Goal: Feedback & Contribution: Contribute content

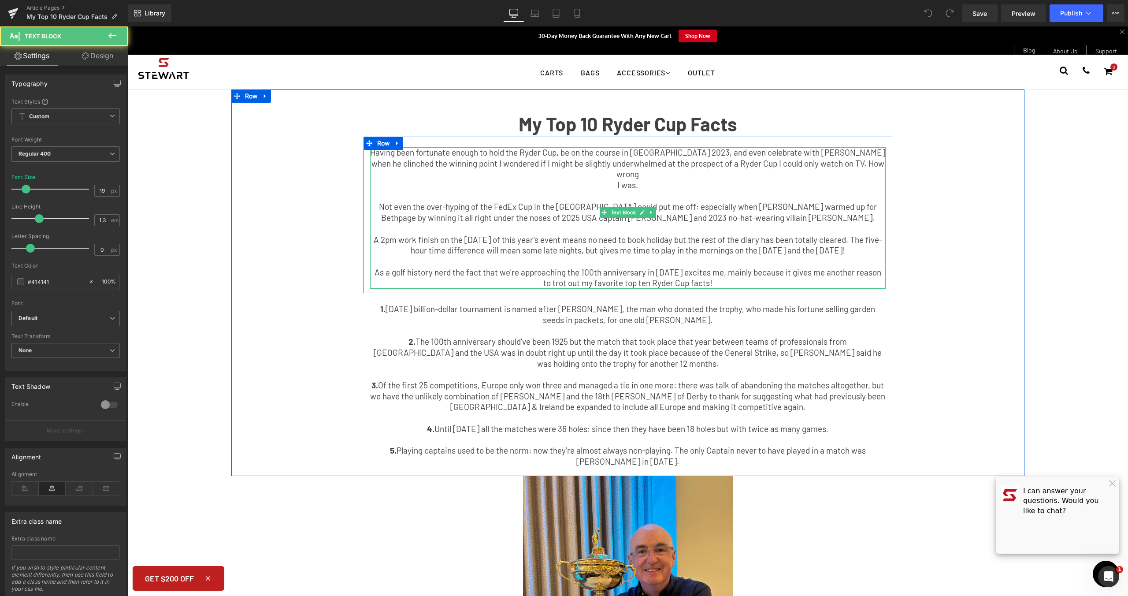
click at [693, 269] on p "As a golf history nerd the fact that we're approaching the 100th anniversary in…" at bounding box center [628, 278] width 516 height 22
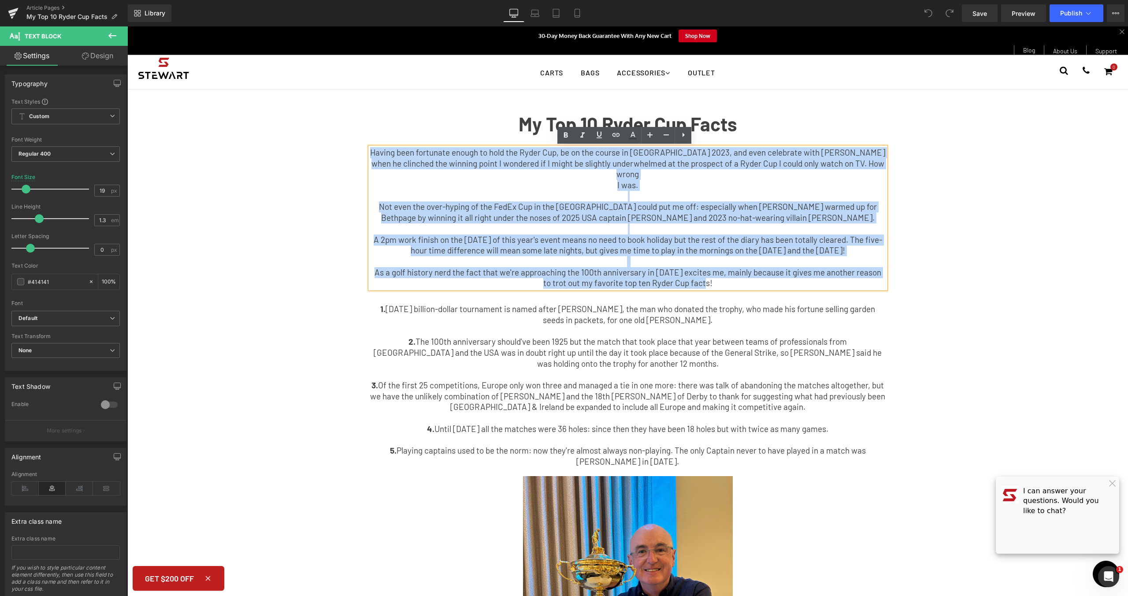
drag, startPoint x: 715, startPoint y: 274, endPoint x: 306, endPoint y: 155, distance: 425.5
click at [306, 155] on div "My Top 10 Ryder Cup Facts Text Block Having been fortunate enough to hold the R…" at bounding box center [627, 287] width 793 height 369
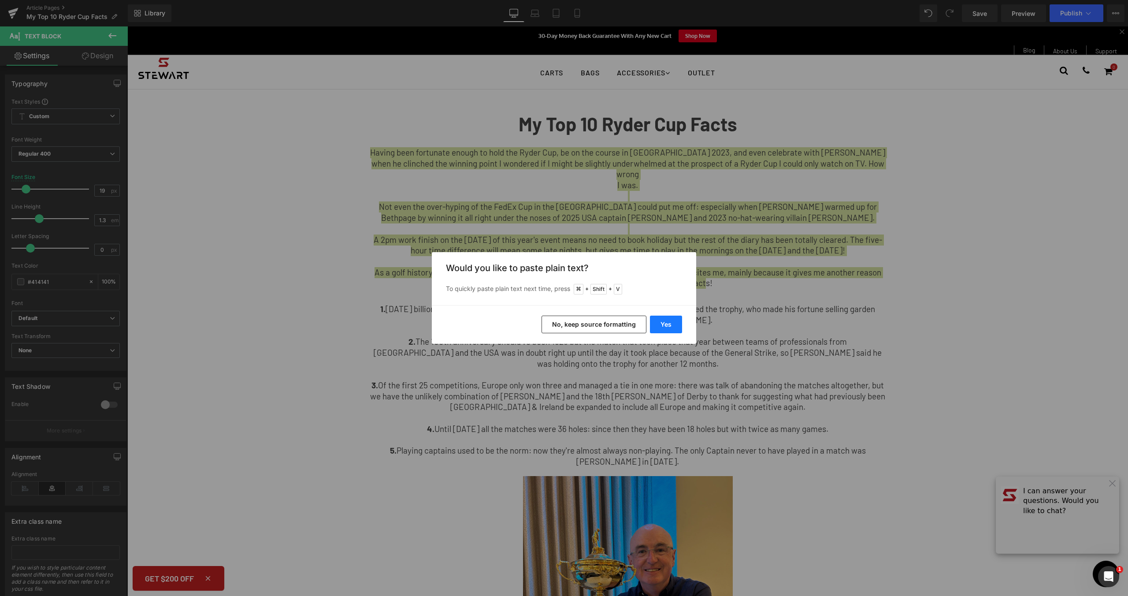
drag, startPoint x: 678, startPoint y: 323, endPoint x: 678, endPoint y: 271, distance: 52.9
click at [678, 323] on button "Yes" at bounding box center [666, 325] width 32 height 18
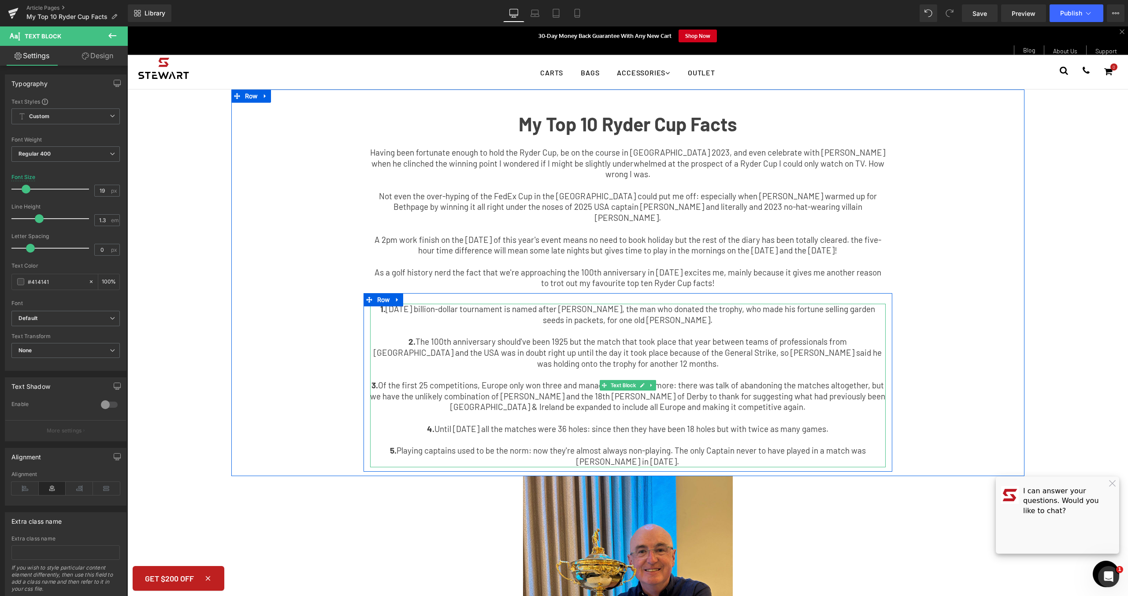
click at [645, 449] on p "5. Playing captains used to be the norm: now they're almost always non-playing.…" at bounding box center [628, 456] width 516 height 22
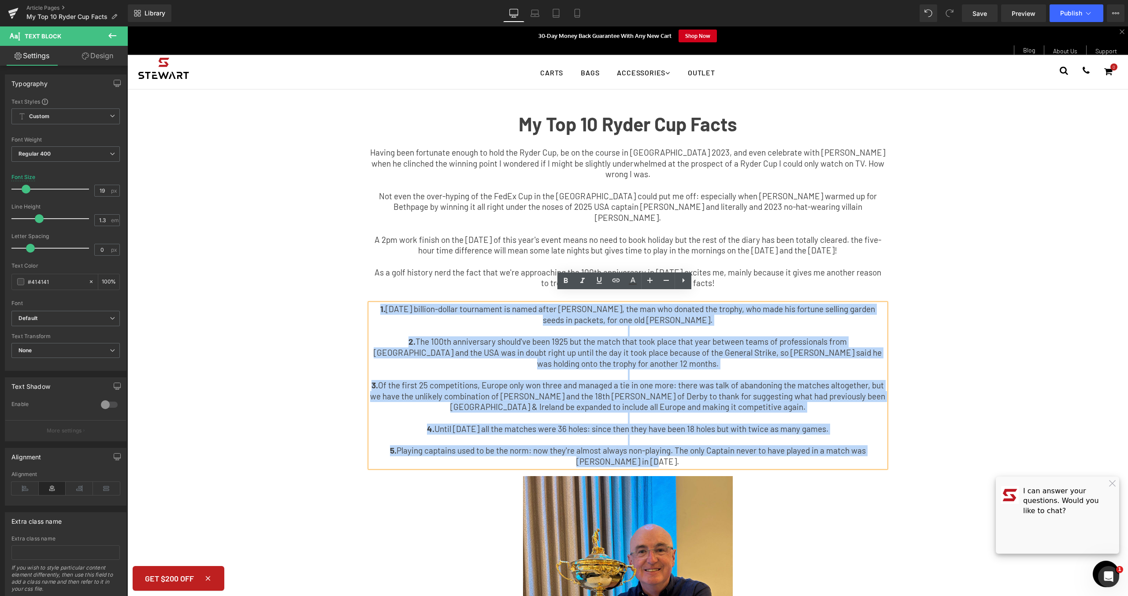
drag, startPoint x: 648, startPoint y: 449, endPoint x: 266, endPoint y: 297, distance: 410.5
click at [266, 297] on div "My Top 10 Ryder Cup Facts Text Block Having been fortunate enough to hold the R…" at bounding box center [627, 287] width 793 height 369
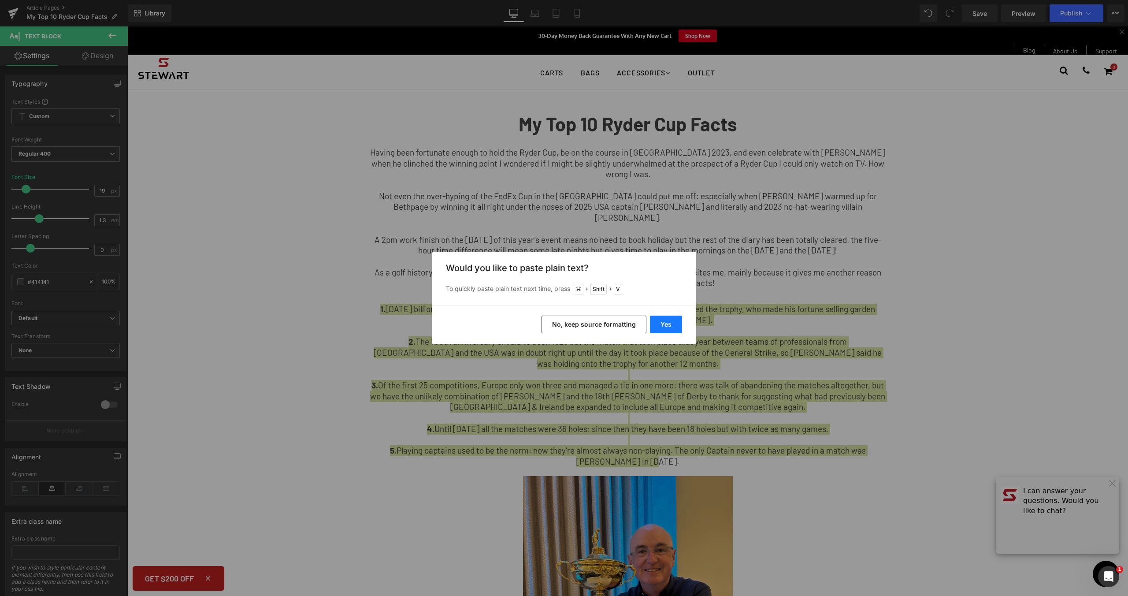
click at [675, 323] on button "Yes" at bounding box center [666, 325] width 32 height 18
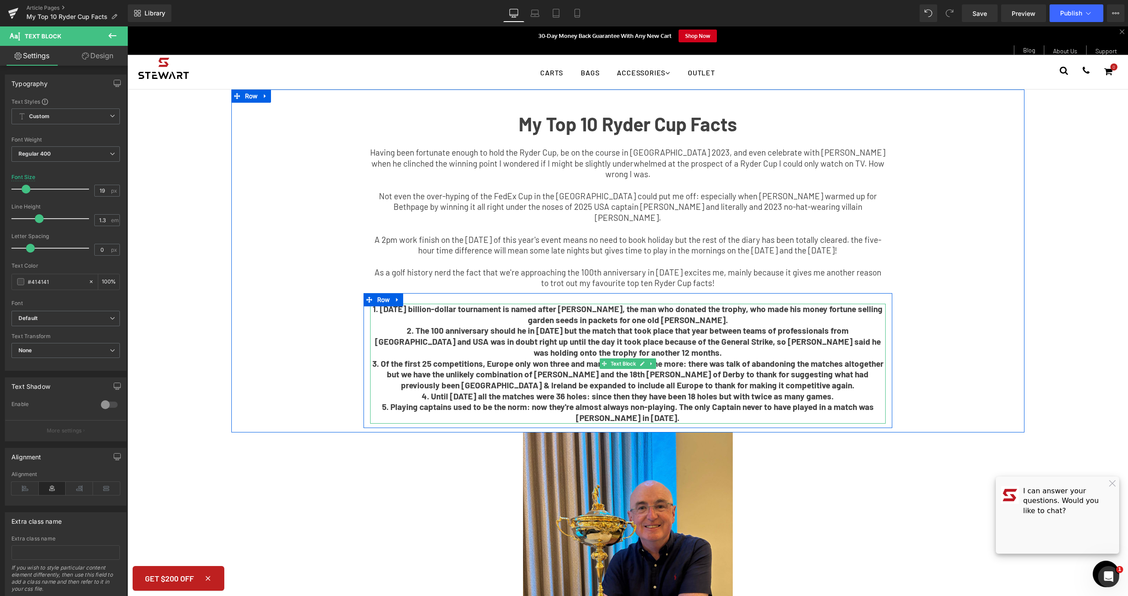
click at [714, 309] on p "1. [DATE] billion-dollar tournament is named after [PERSON_NAME], the man who d…" at bounding box center [628, 315] width 516 height 22
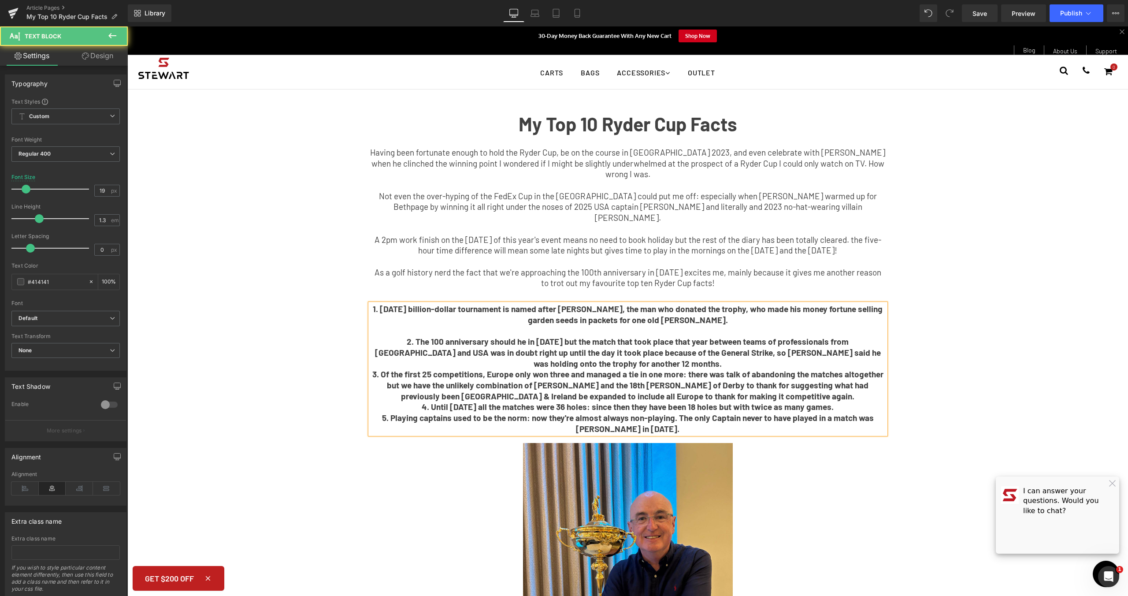
click at [657, 350] on p "2. The 100 anniversary should he in [DATE] but the match that took place that y…" at bounding box center [628, 352] width 516 height 33
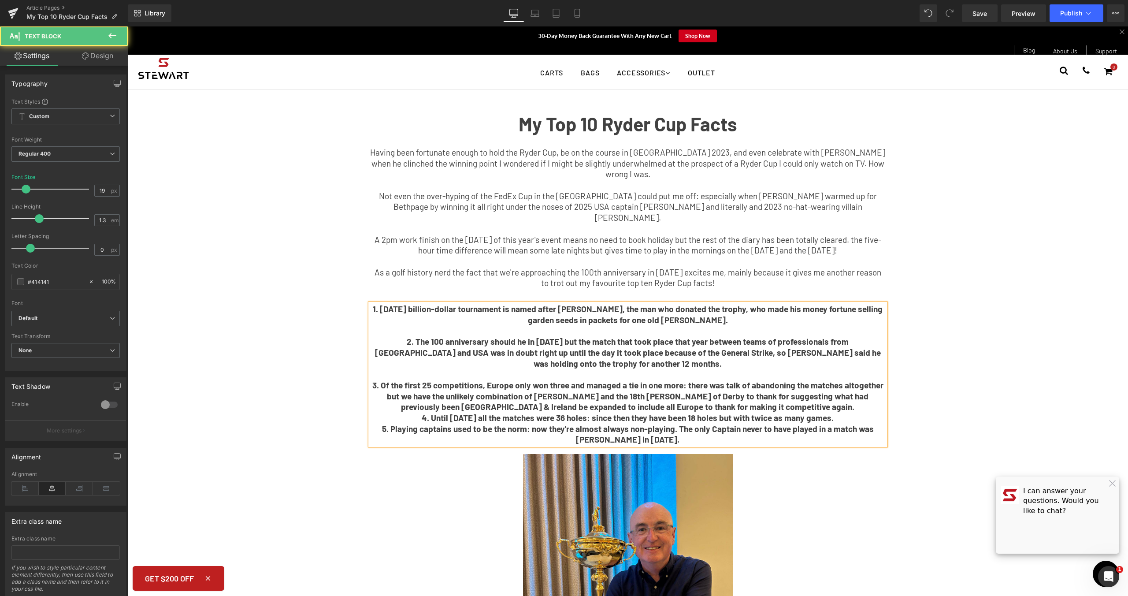
click at [831, 389] on b "3. Of the first 25 competitions, Europe only won three and managed a tie in one…" at bounding box center [627, 396] width 511 height 32
click at [848, 397] on p "3. Of the first 25 competitions, Europe only won three and managed a tie in one…" at bounding box center [628, 396] width 516 height 33
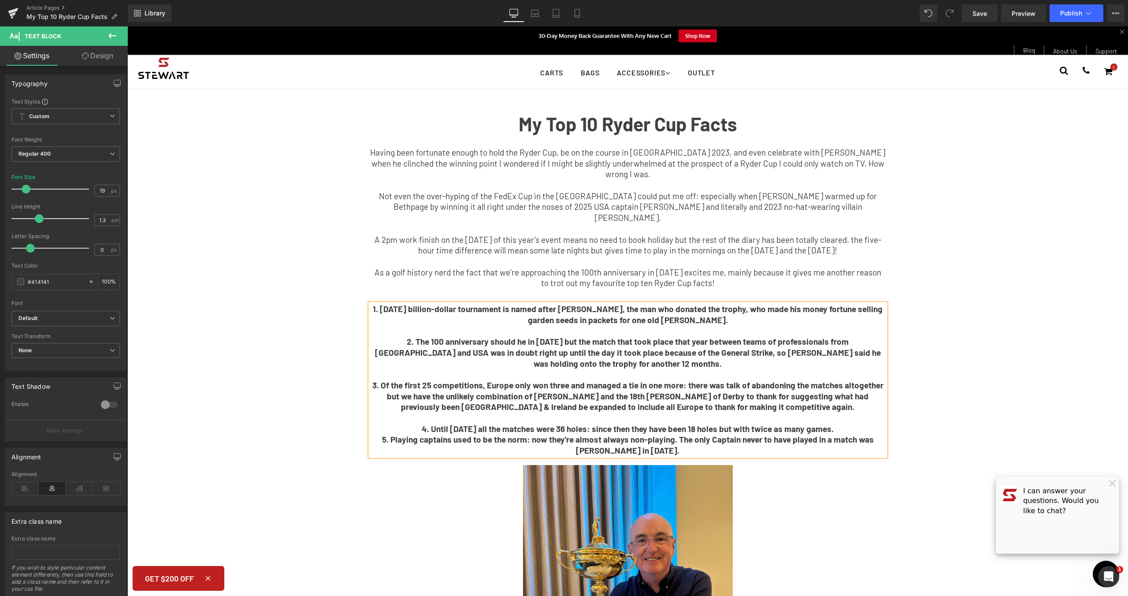
click at [855, 424] on p "4. Until [DATE] all the matches were 36 holes: since then they have been 18 hol…" at bounding box center [628, 429] width 516 height 11
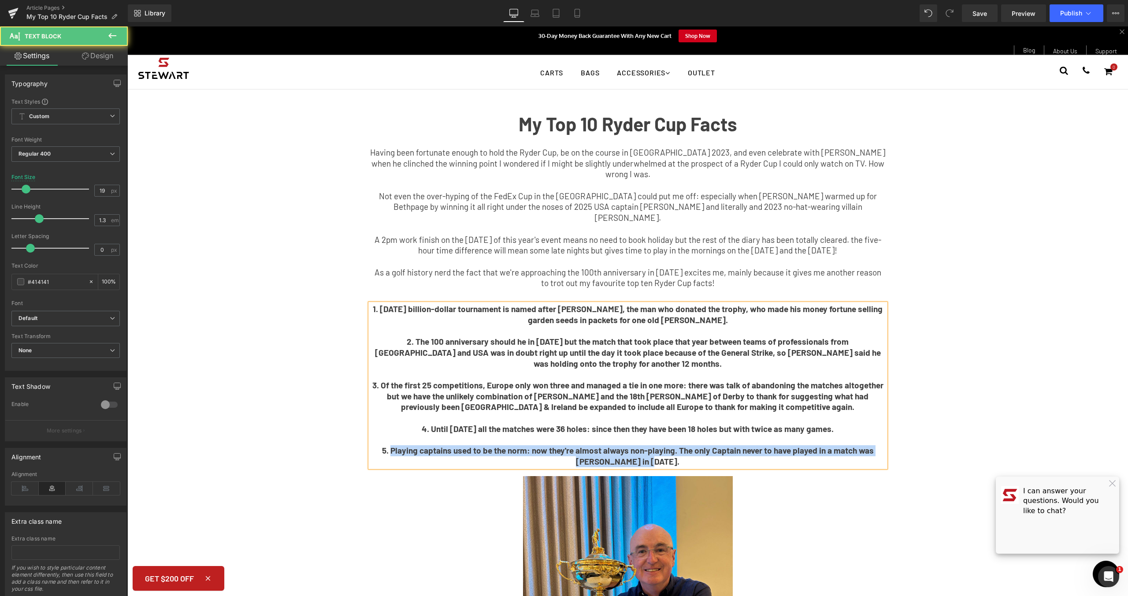
drag, startPoint x: 657, startPoint y: 453, endPoint x: 382, endPoint y: 439, distance: 275.8
click at [382, 445] on p "5. Playing captains used to be the norm: now they're almost always non-playing.…" at bounding box center [628, 456] width 516 height 22
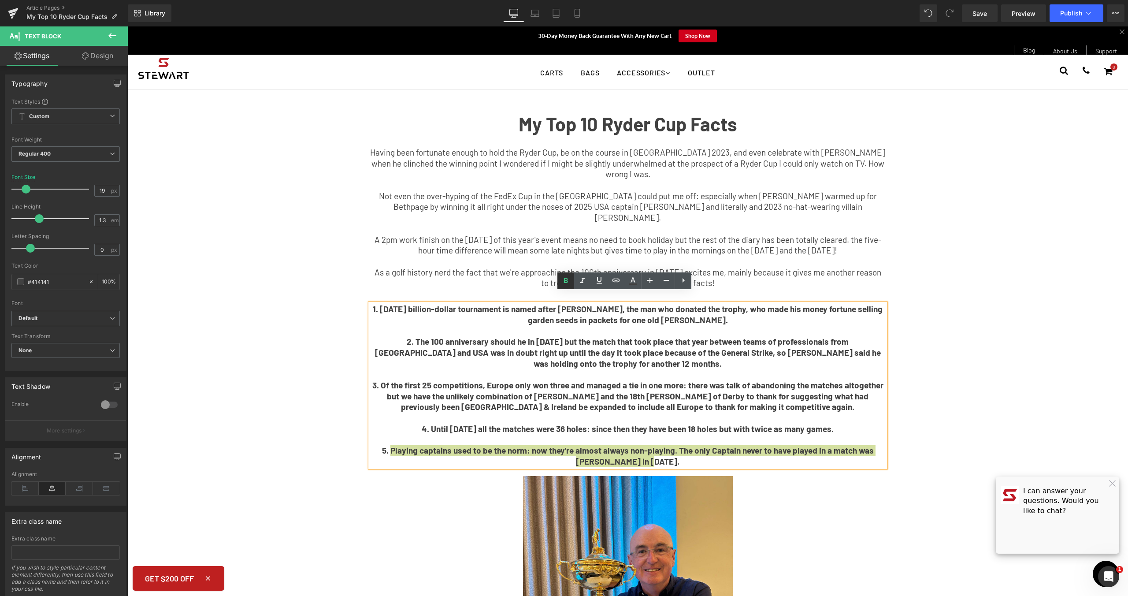
click at [563, 277] on icon at bounding box center [566, 280] width 11 height 11
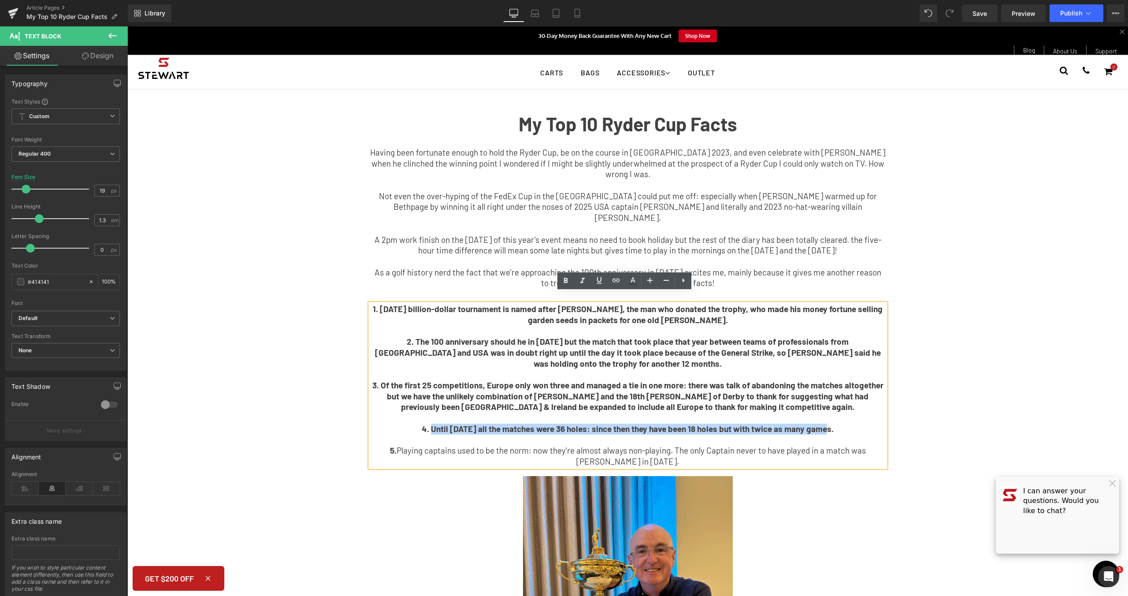
drag, startPoint x: 830, startPoint y: 419, endPoint x: 435, endPoint y: 415, distance: 394.9
click at [435, 424] on p "4. Until [DATE] all the matches were 36 holes: since then they have been 18 hol…" at bounding box center [628, 429] width 516 height 11
click at [565, 279] on icon at bounding box center [566, 280] width 11 height 11
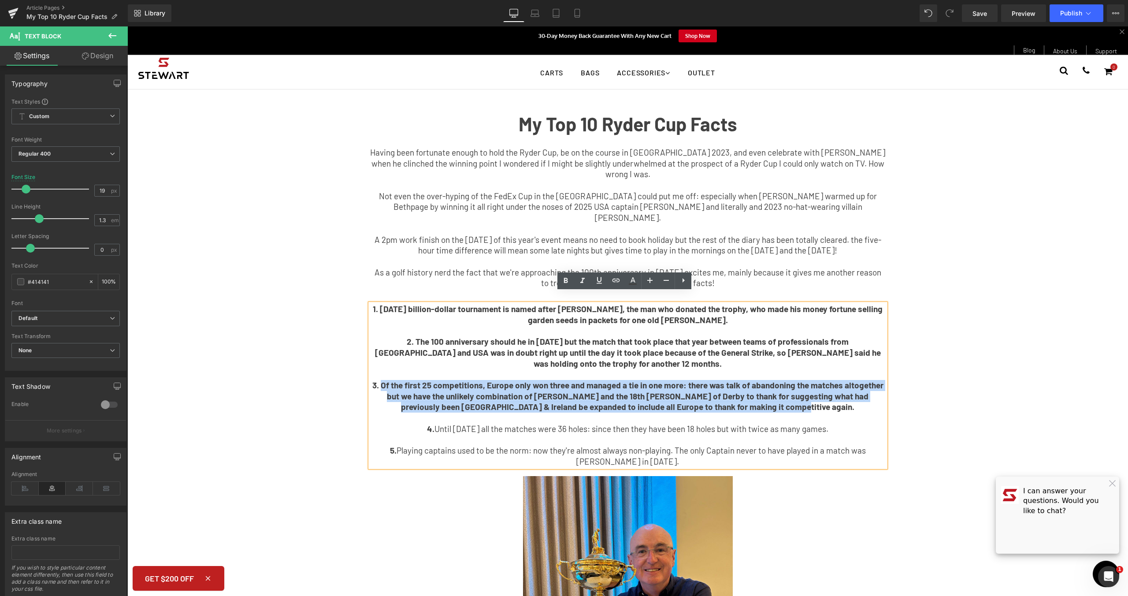
drag, startPoint x: 798, startPoint y: 400, endPoint x: 380, endPoint y: 373, distance: 419.1
click at [380, 380] on p "3. Of the first 25 competitions, Europe only won three and managed a tie in one…" at bounding box center [628, 396] width 516 height 33
click at [568, 271] on p "As a golf history nerd the fact that we're approaching the 100th anniversary in…" at bounding box center [628, 278] width 516 height 22
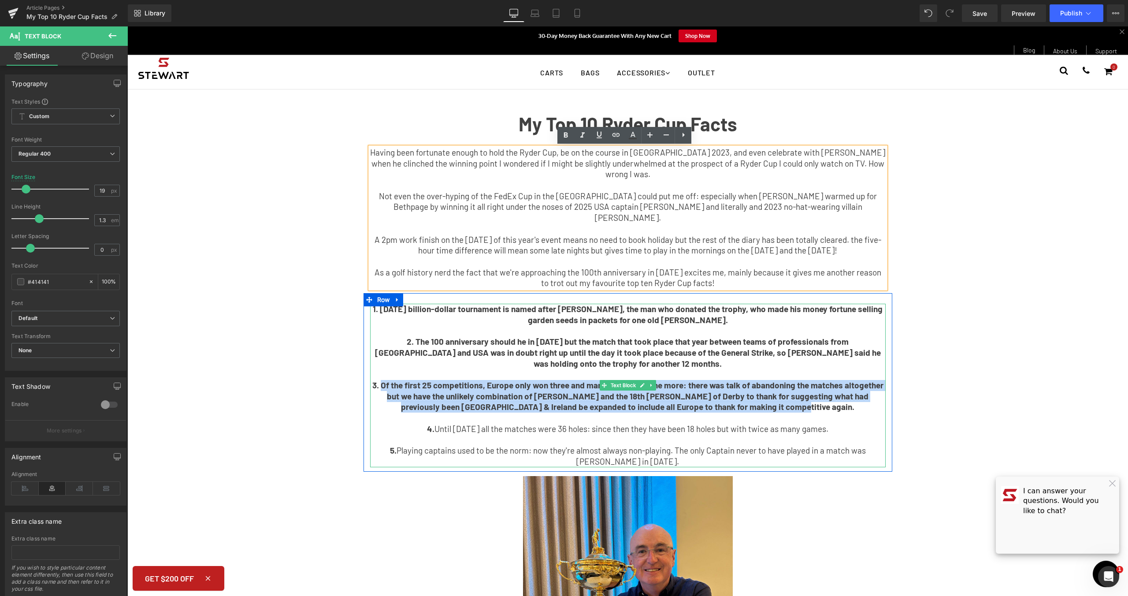
drag, startPoint x: 648, startPoint y: 383, endPoint x: 377, endPoint y: 377, distance: 271.1
click at [377, 380] on p "3. Of the first 25 competitions, Europe only won three and managed a tie in one…" at bounding box center [628, 396] width 516 height 33
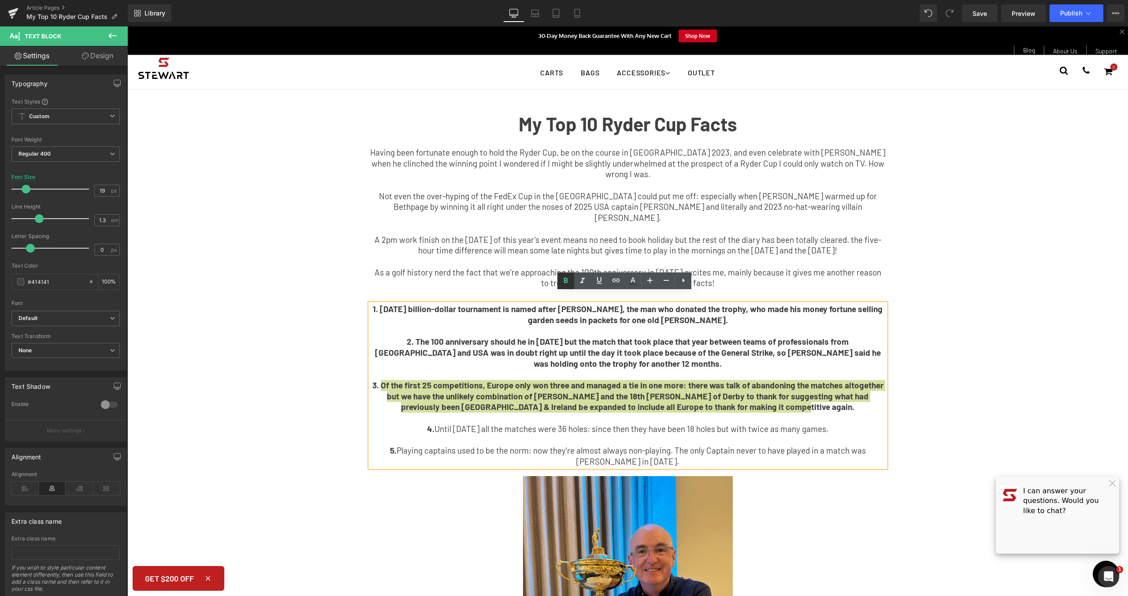
click at [563, 283] on icon at bounding box center [566, 280] width 11 height 11
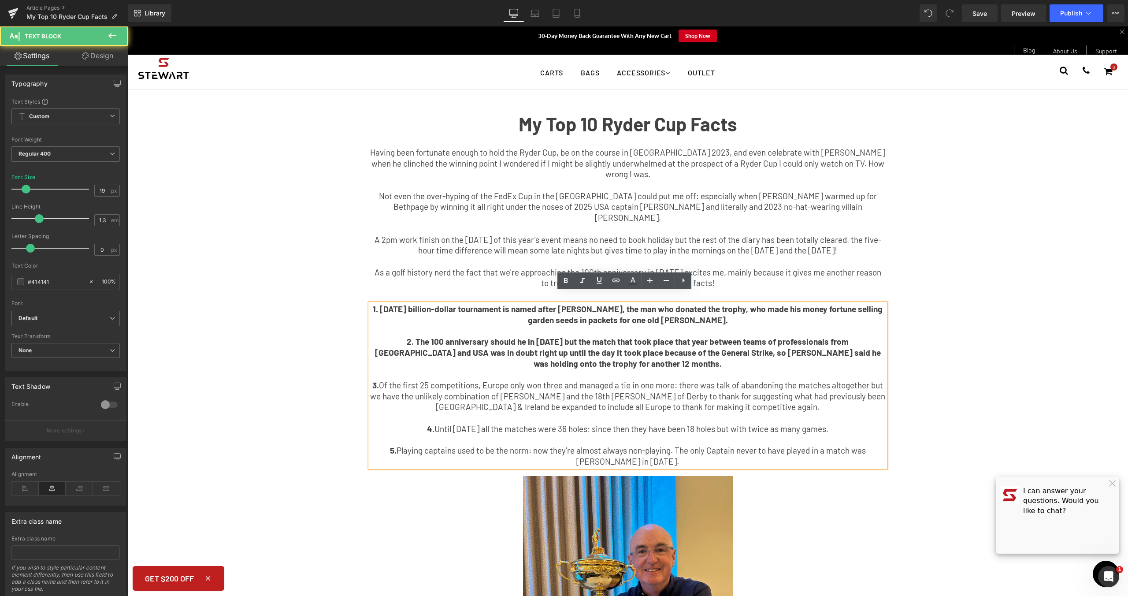
click at [650, 344] on b "2. The 100 anniversary should he in [DATE] but the match that took place that y…" at bounding box center [628, 352] width 506 height 32
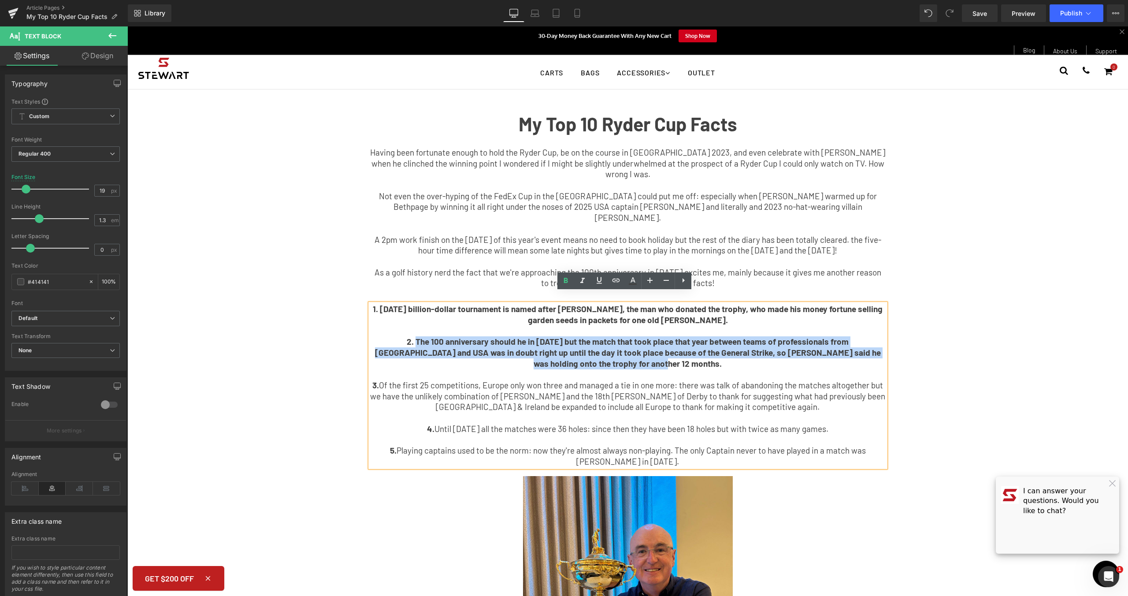
drag, startPoint x: 650, startPoint y: 353, endPoint x: 380, endPoint y: 331, distance: 270.1
click at [380, 336] on p "2. The 100 anniversary should he in [DATE] but the match that took place that y…" at bounding box center [628, 352] width 516 height 33
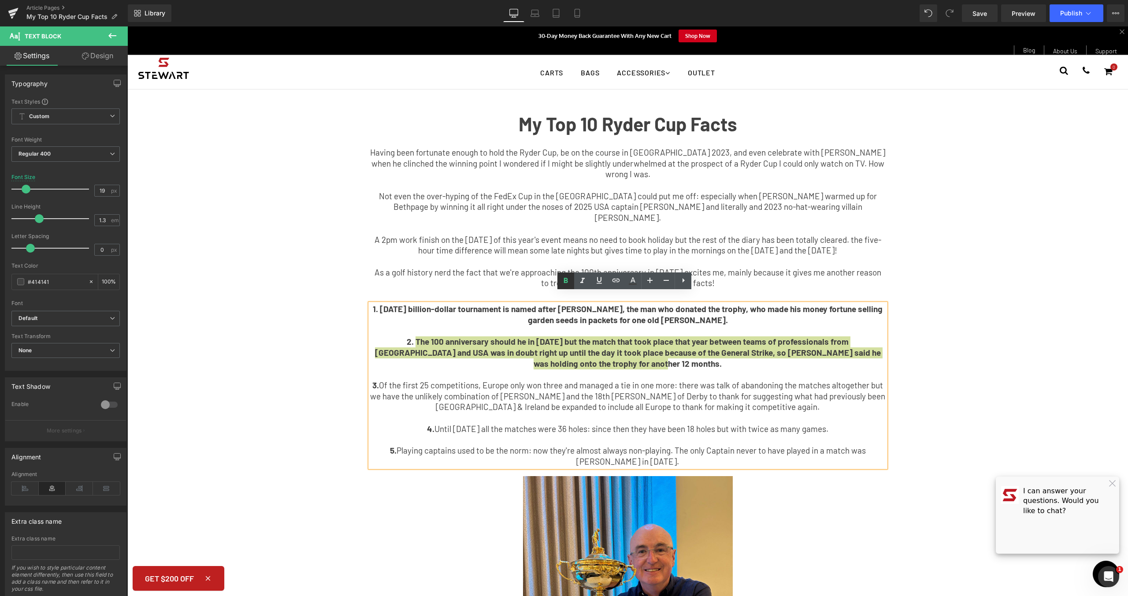
click at [561, 283] on icon at bounding box center [566, 280] width 11 height 11
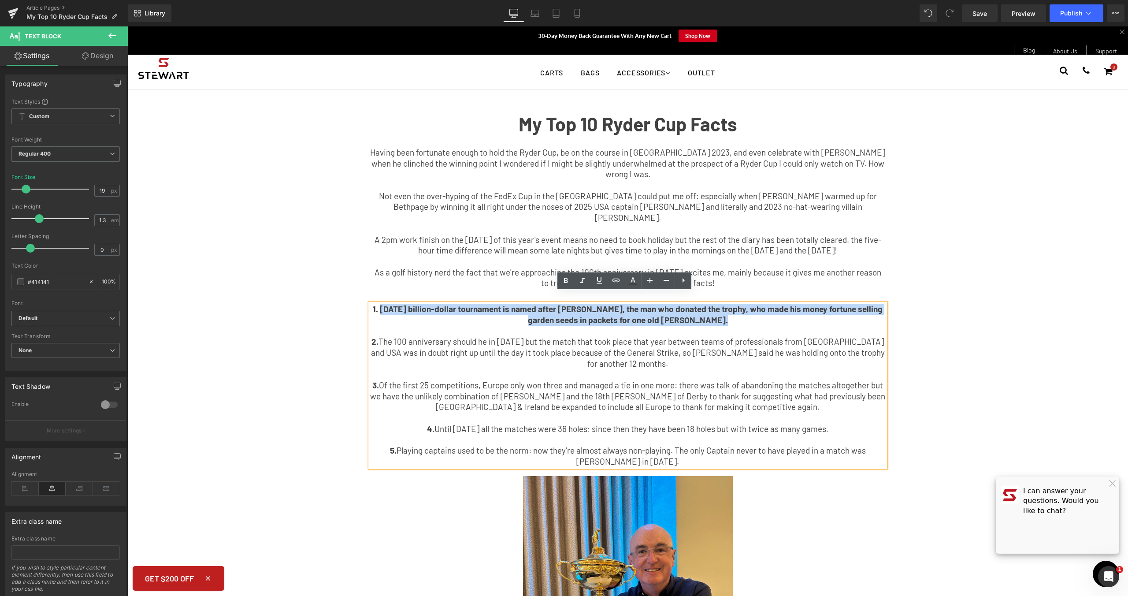
drag, startPoint x: 719, startPoint y: 316, endPoint x: 386, endPoint y: 297, distance: 334.2
click at [386, 304] on div "1. [DATE] billion-dollar tournament is named after [PERSON_NAME], the man who d…" at bounding box center [628, 386] width 516 height 164
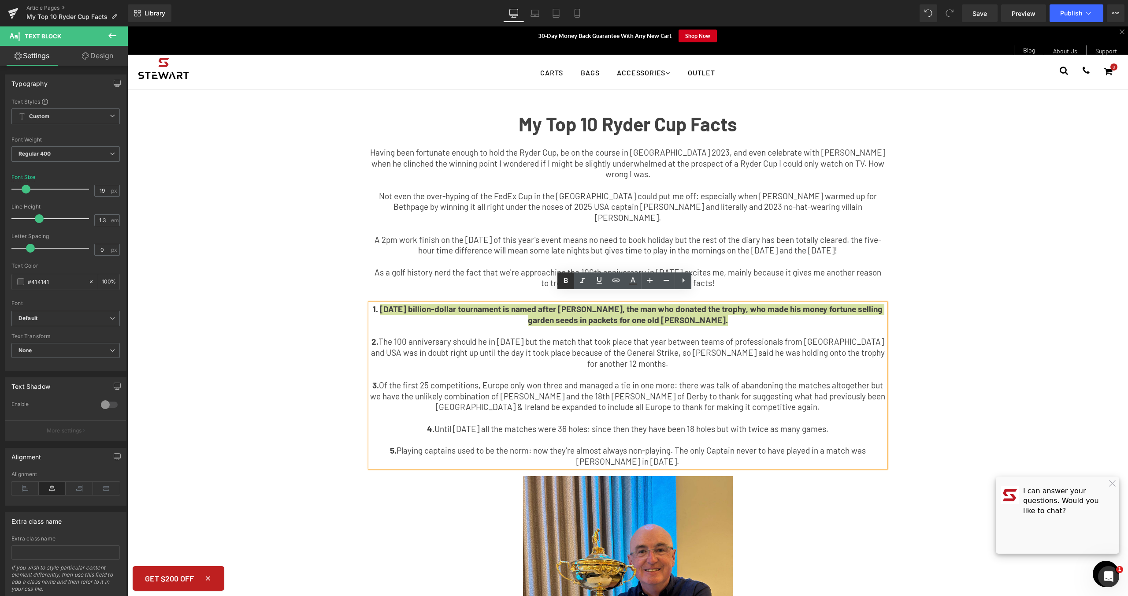
click at [569, 280] on icon at bounding box center [566, 280] width 11 height 11
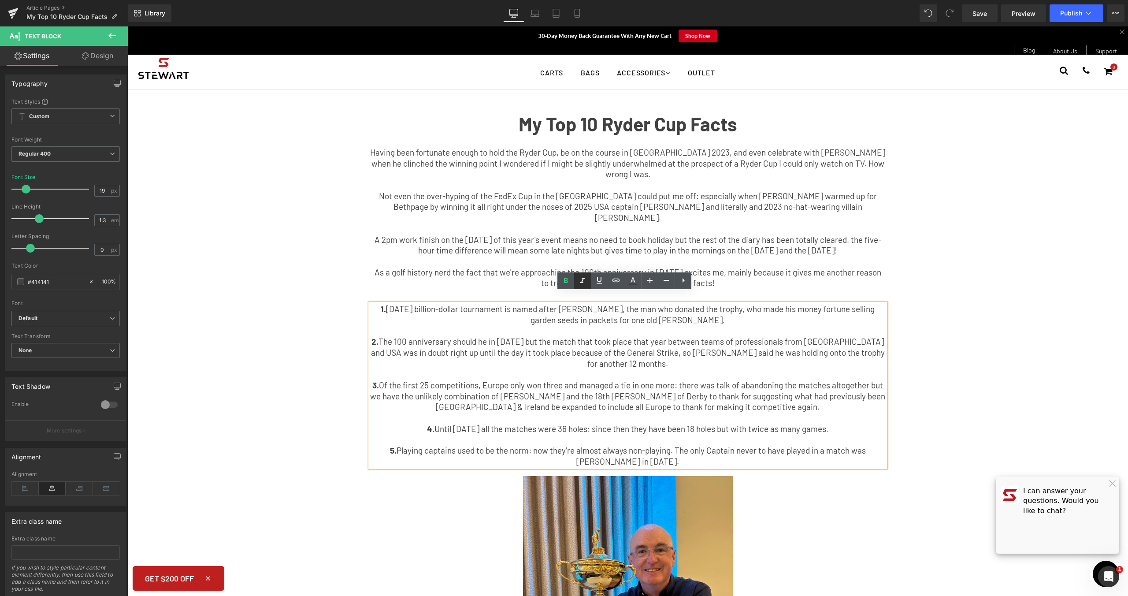
click at [770, 337] on p "2. The 100 anniversary should he in [DATE] but the match that took place that y…" at bounding box center [628, 352] width 516 height 33
click at [1017, 342] on div "My Top 10 Ryder Cup Facts Text Block Having been fortunate enough to hold the R…" at bounding box center [627, 287] width 793 height 369
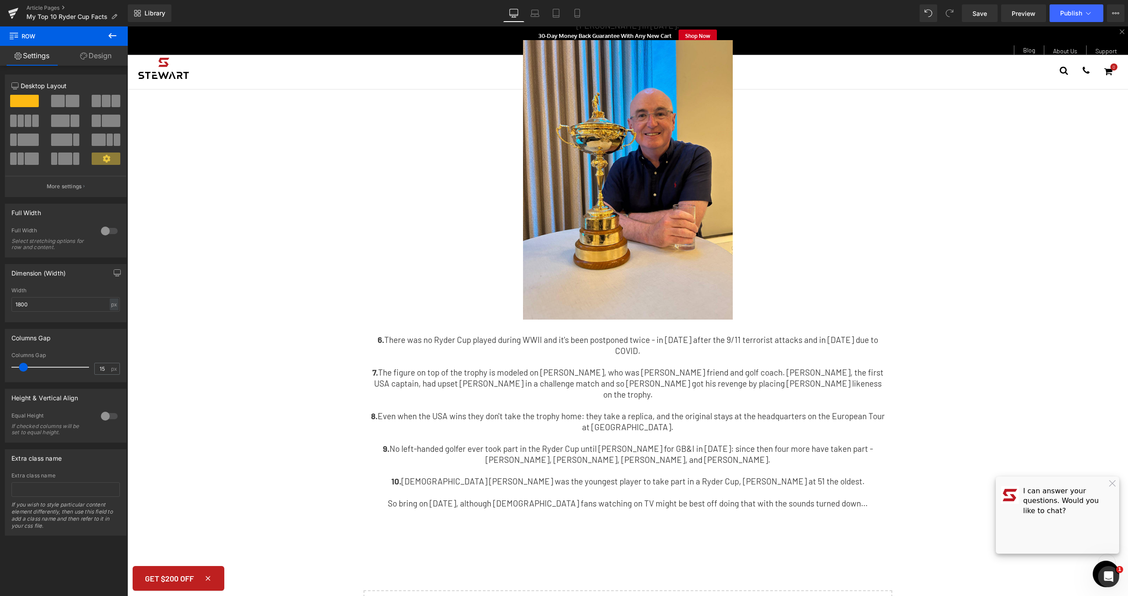
scroll to position [430, 0]
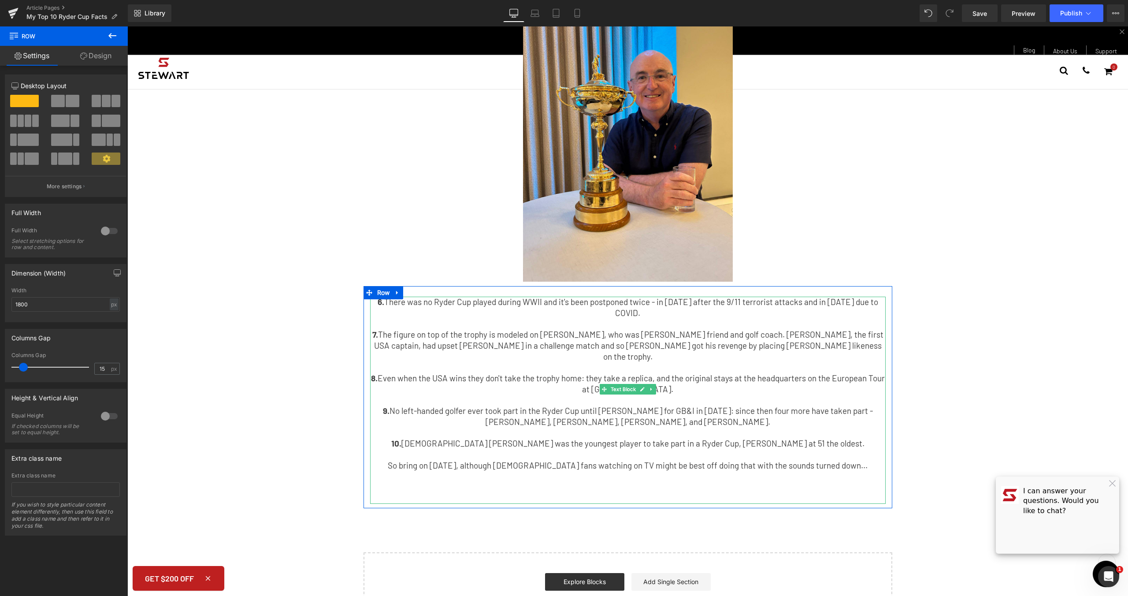
click at [831, 460] on p "So bring on [DATE], although [DEMOGRAPHIC_DATA] fans watching on TV might be be…" at bounding box center [628, 465] width 516 height 11
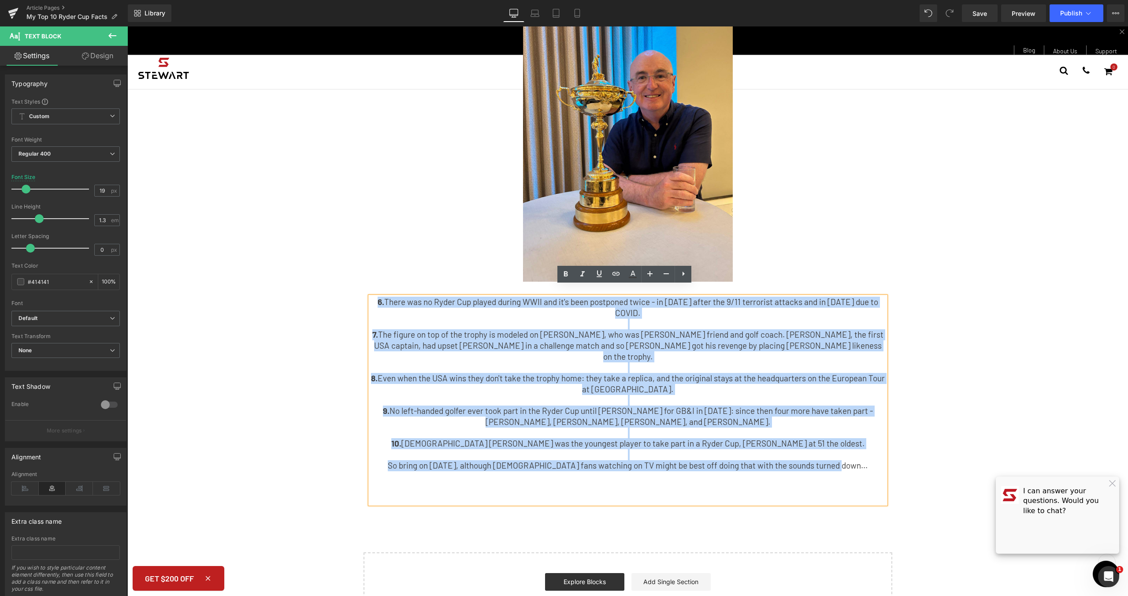
drag, startPoint x: 856, startPoint y: 434, endPoint x: 266, endPoint y: 282, distance: 609.8
click at [266, 282] on div "My Top 10 Ryder Cup Facts Text Block Having been fortunate enough to hold the R…" at bounding box center [627, 120] width 1001 height 1009
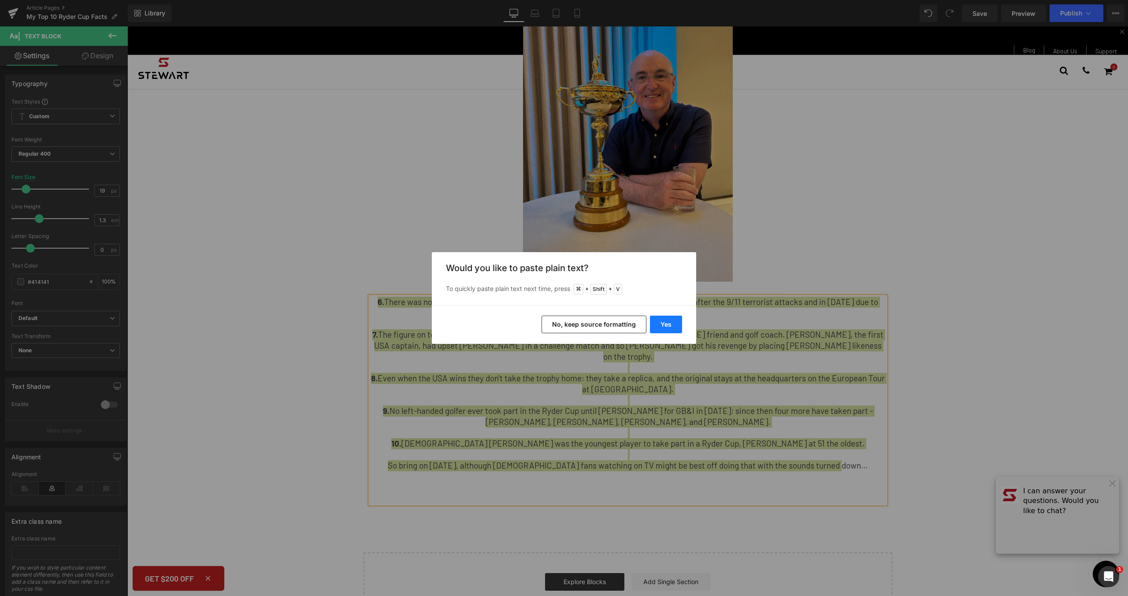
click at [680, 326] on button "Yes" at bounding box center [666, 325] width 32 height 18
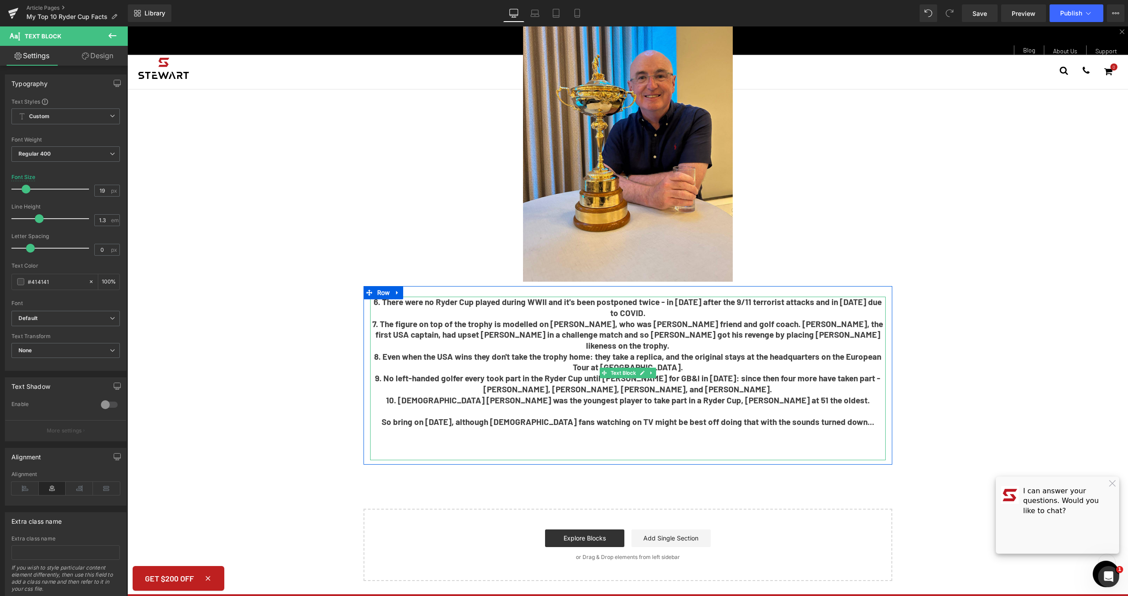
click at [657, 300] on p "6. There were no Ryder Cup played during WWII and it's been postponed twice - i…" at bounding box center [628, 308] width 516 height 22
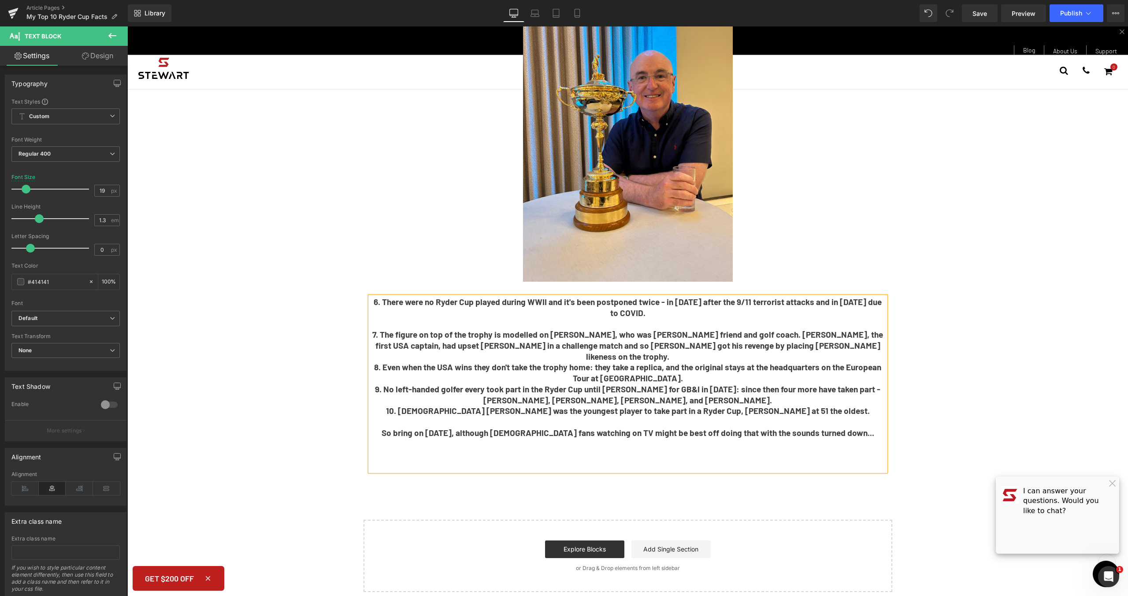
click at [677, 362] on p "8. Even when the USA wins they don't take the trophy home: they take a replica,…" at bounding box center [628, 373] width 516 height 22
click at [864, 333] on p "7. The figure on top of the trophy is modelled on [PERSON_NAME], who was [PERSO…" at bounding box center [628, 345] width 516 height 33
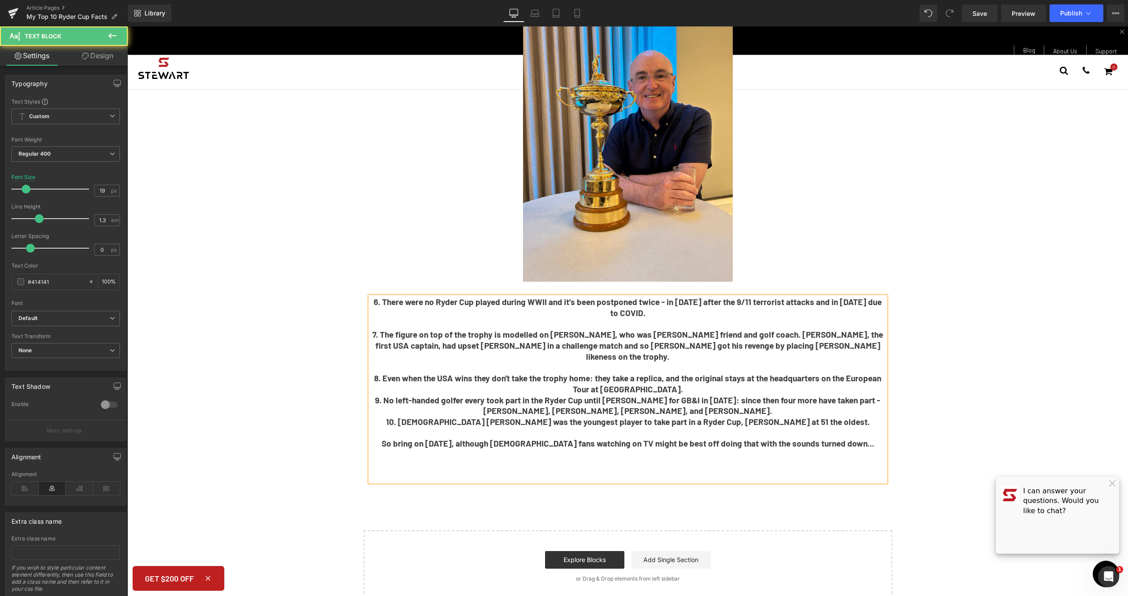
click at [688, 373] on p "8. Even when the USA wins they don't take the trophy home: they take a replica,…" at bounding box center [628, 384] width 516 height 22
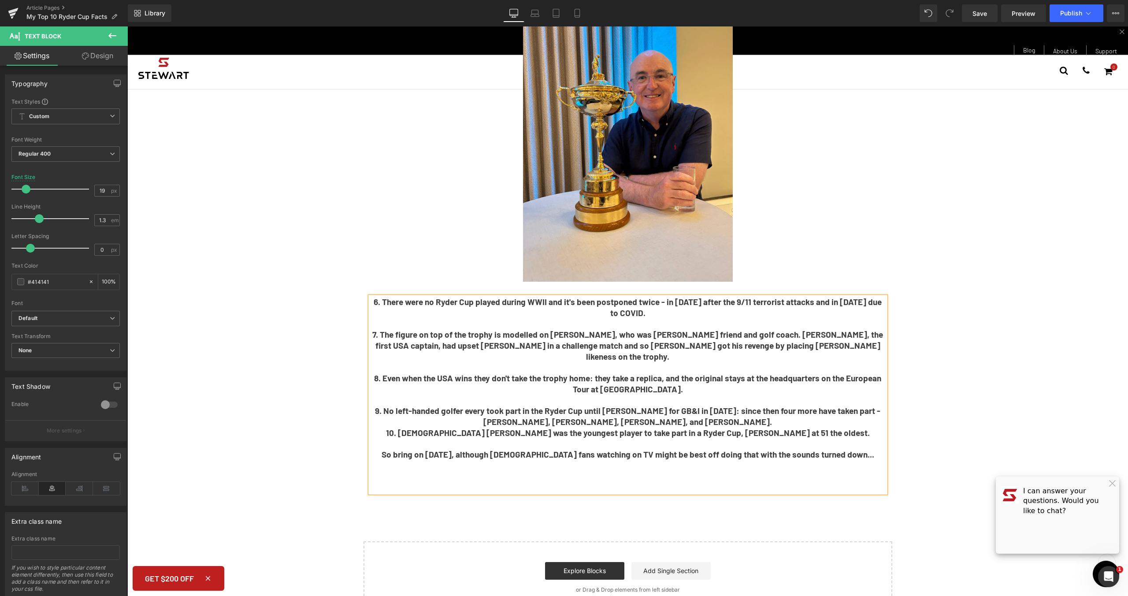
click at [752, 428] on b "10. [DEMOGRAPHIC_DATA] [PERSON_NAME] was the youngest player to take part in a …" at bounding box center [628, 433] width 484 height 10
click at [751, 405] on p "9. No left-handed golfer every took part in the Ryder Cup until [PERSON_NAME] f…" at bounding box center [628, 416] width 516 height 22
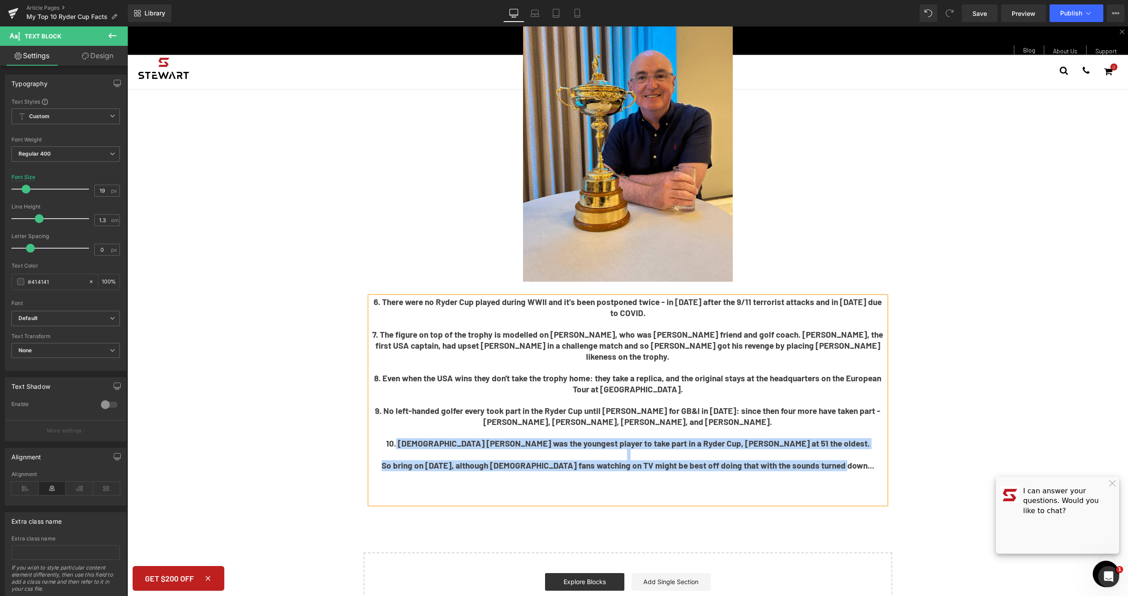
drag, startPoint x: 866, startPoint y: 448, endPoint x: 428, endPoint y: 420, distance: 439.4
click at [428, 420] on div "6. There were no Ryder Cup played during WWII and it's been postponed twice - i…" at bounding box center [628, 400] width 516 height 207
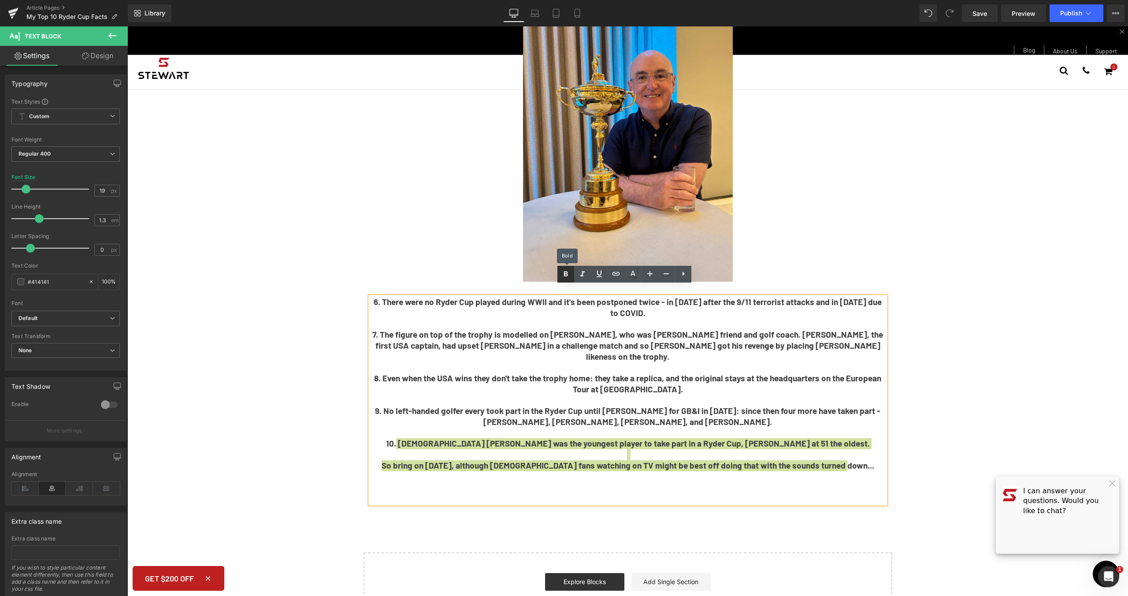
click at [559, 269] on link at bounding box center [566, 274] width 17 height 17
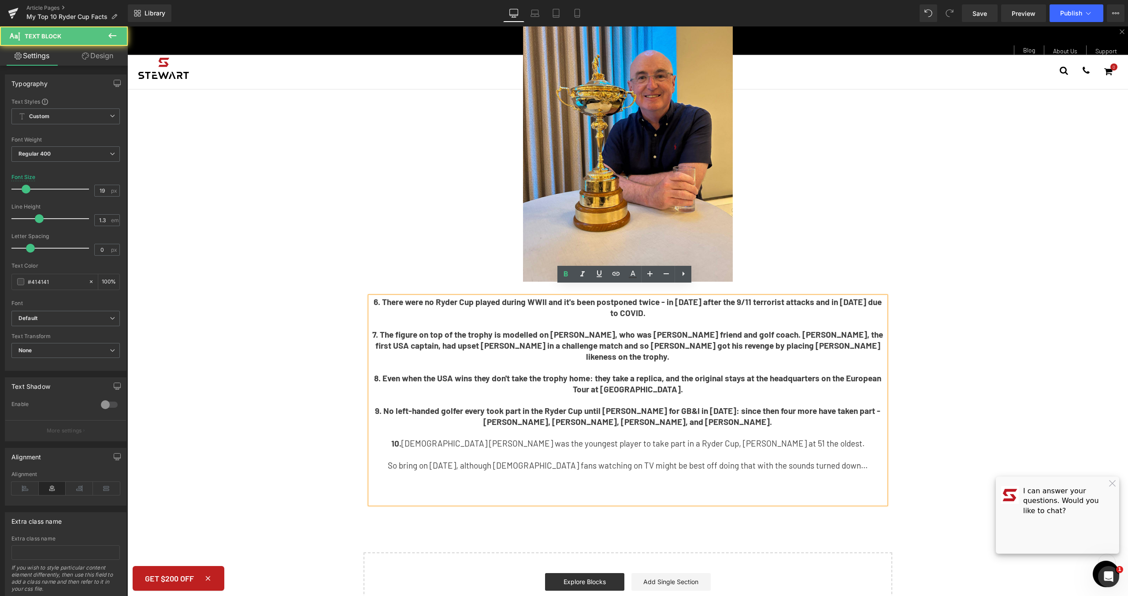
click at [675, 373] on p "8. Even when the USA wins they don't take the trophy home: they take a replica,…" at bounding box center [628, 384] width 516 height 22
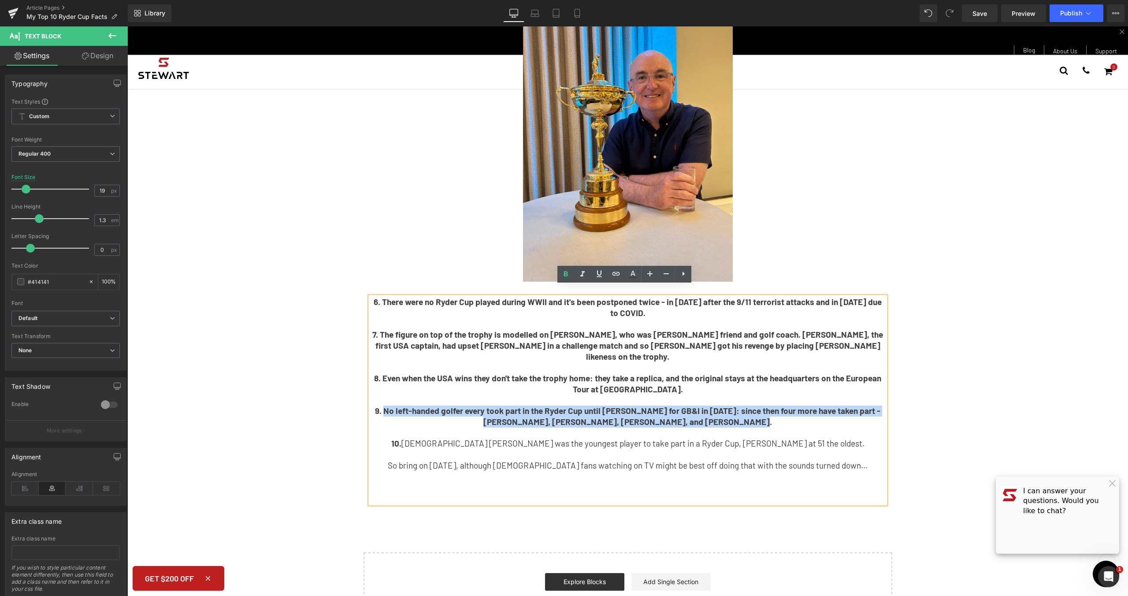
drag, startPoint x: 753, startPoint y: 400, endPoint x: 385, endPoint y: 391, distance: 368.1
click at [385, 405] on p "9. No left-handed golfer every took part in the Ryder Cup until [PERSON_NAME] f…" at bounding box center [628, 416] width 516 height 22
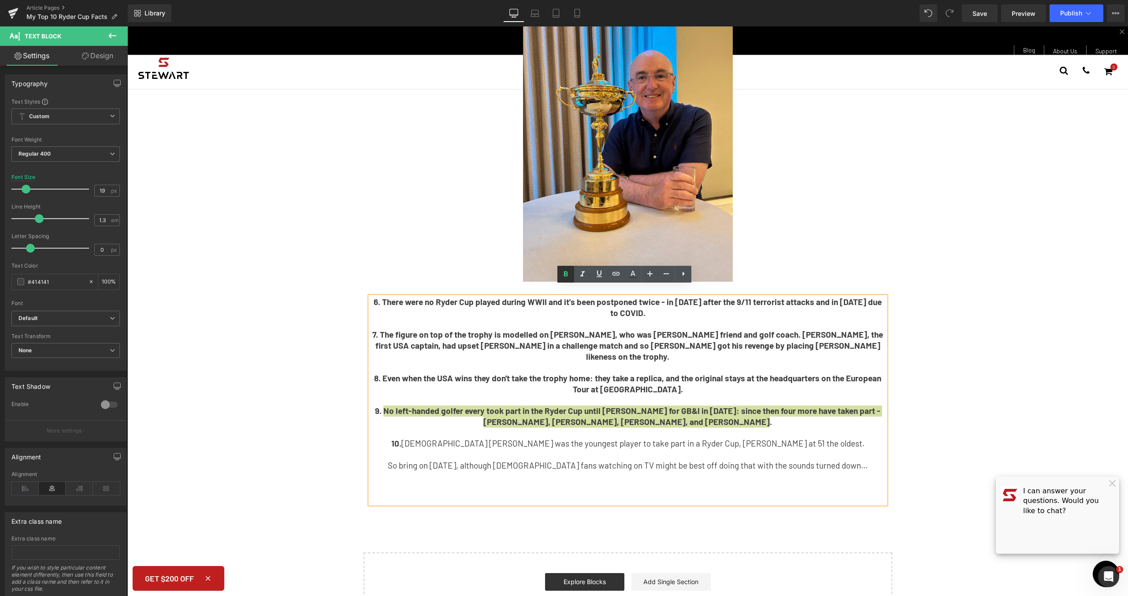
click at [569, 272] on icon at bounding box center [566, 274] width 11 height 11
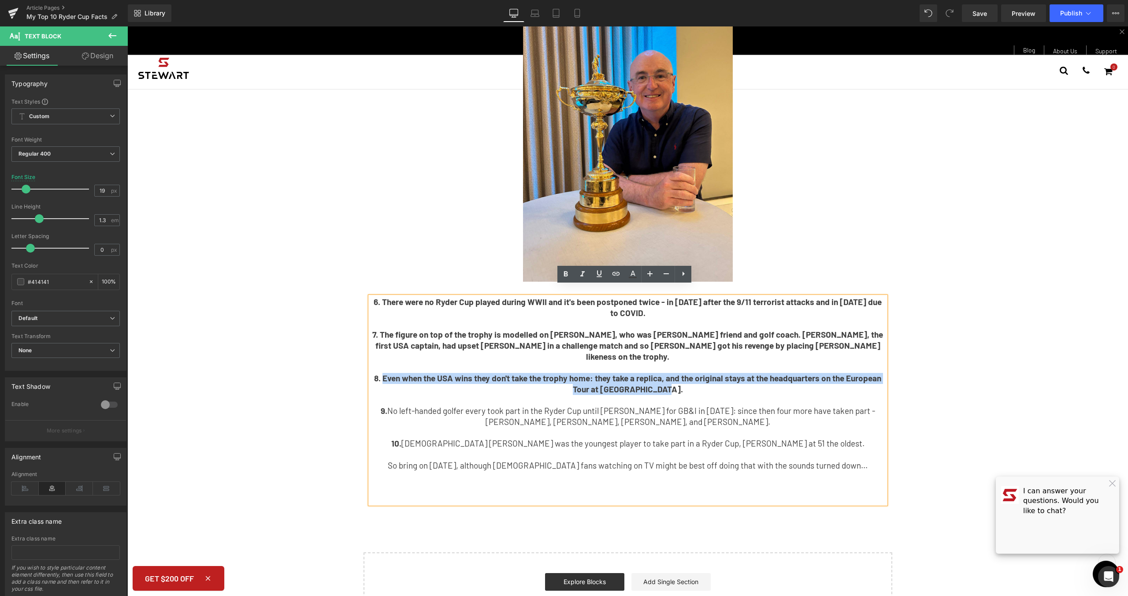
drag, startPoint x: 677, startPoint y: 371, endPoint x: 379, endPoint y: 353, distance: 298.4
click at [379, 373] on p "8. Even when the USA wins they don't take the trophy home: they take a replica,…" at bounding box center [628, 384] width 516 height 22
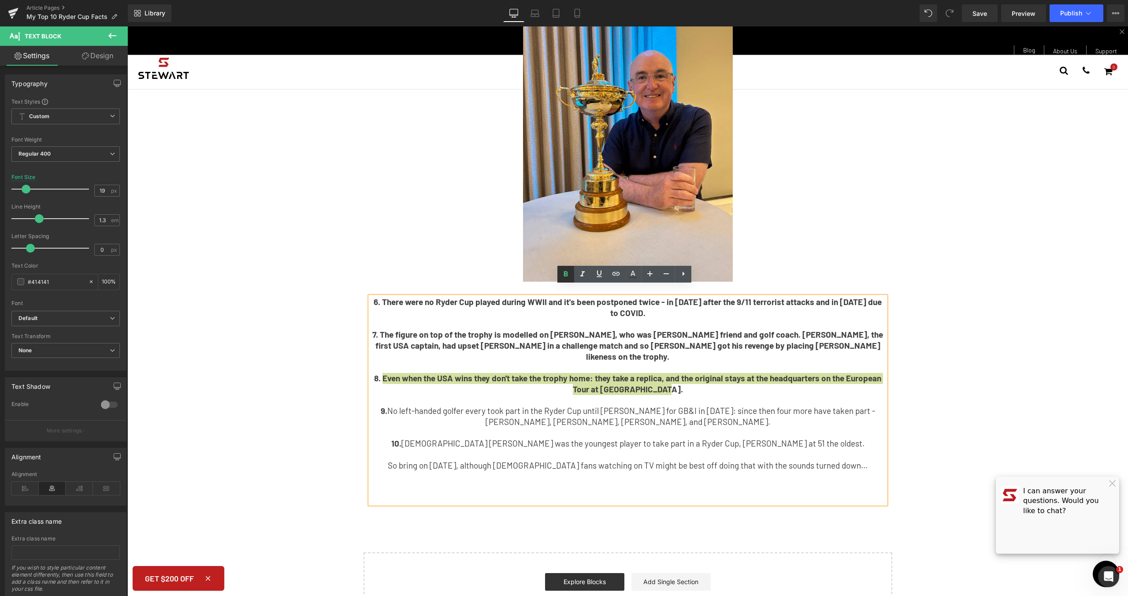
click at [564, 273] on icon at bounding box center [566, 273] width 4 height 5
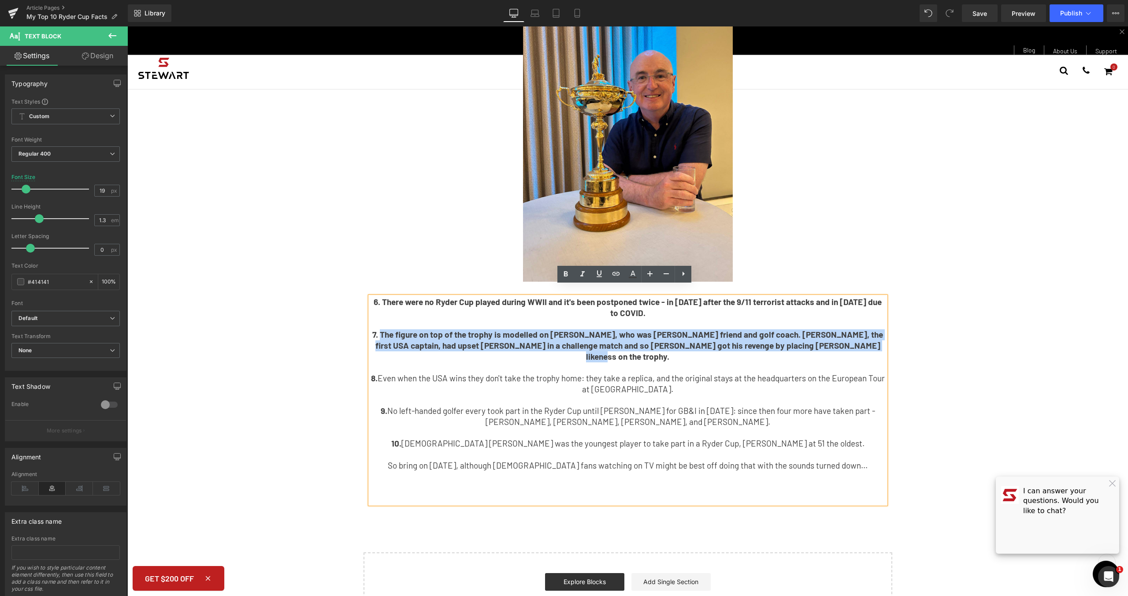
drag, startPoint x: 843, startPoint y: 338, endPoint x: 382, endPoint y: 325, distance: 461.6
click at [382, 329] on p "7. The figure on top of the trophy is modelled on [PERSON_NAME], who was [PERSO…" at bounding box center [628, 345] width 516 height 33
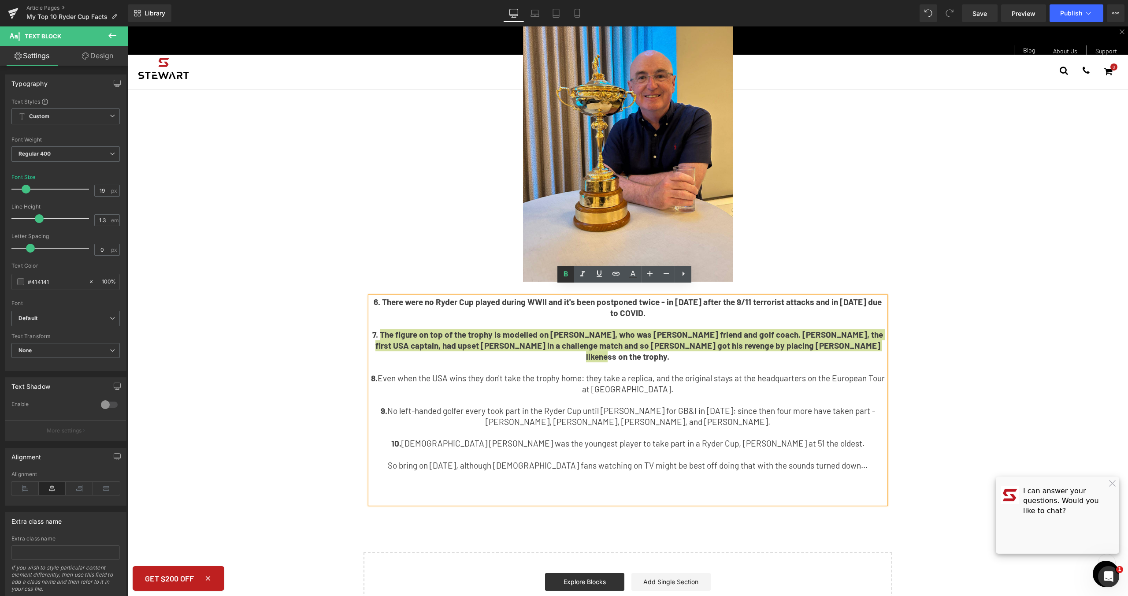
click at [560, 273] on link at bounding box center [566, 274] width 17 height 17
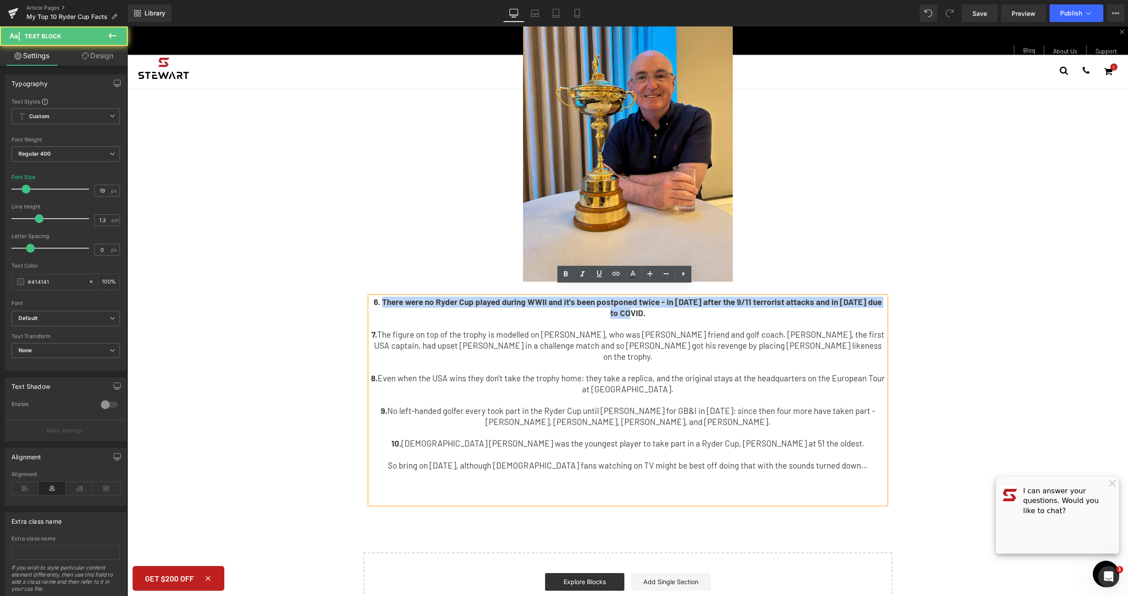
drag, startPoint x: 644, startPoint y: 303, endPoint x: 382, endPoint y: 293, distance: 262.0
click at [382, 297] on p "6. There were no Ryder Cup played during WWII and it's been postponed twice - i…" at bounding box center [628, 308] width 516 height 22
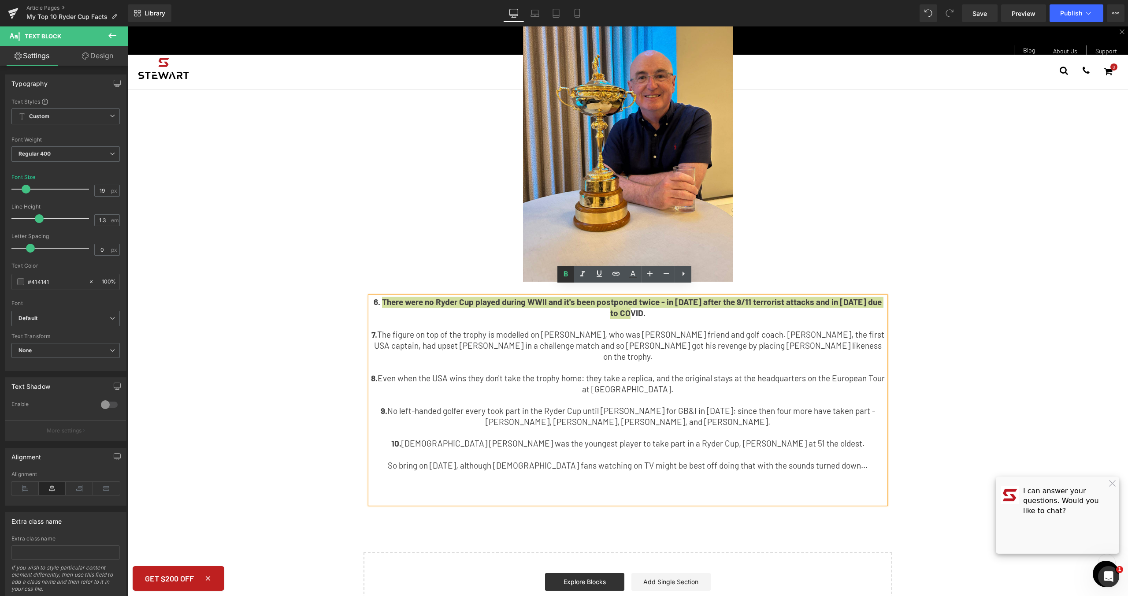
click at [558, 275] on link at bounding box center [566, 274] width 17 height 17
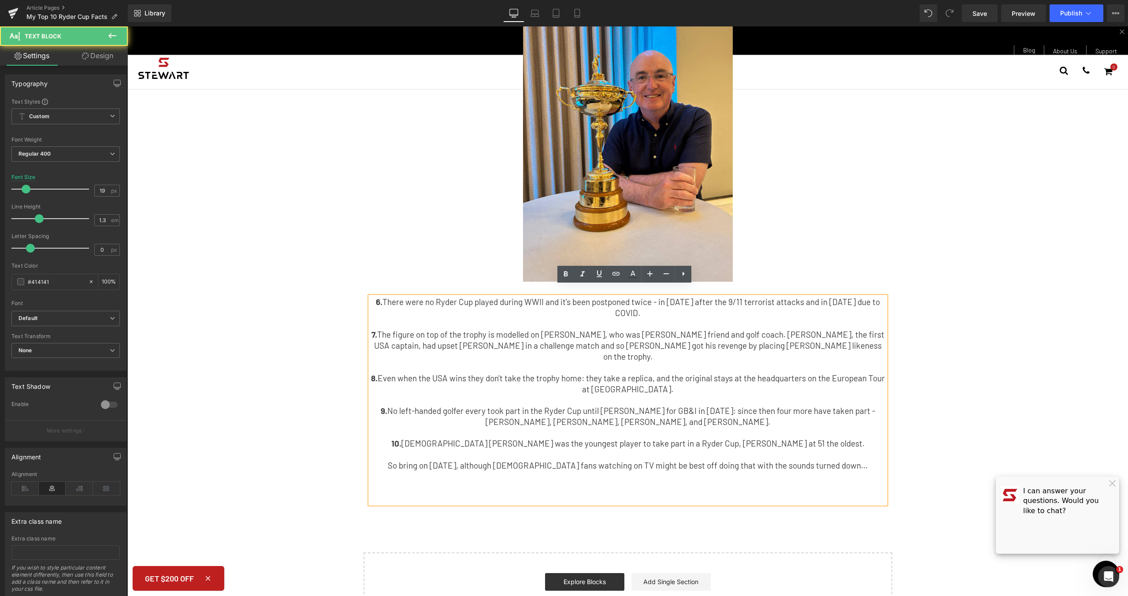
click at [595, 373] on p "8. Even when the USA wins they don't take the trophy home: they take a replica,…" at bounding box center [628, 384] width 516 height 22
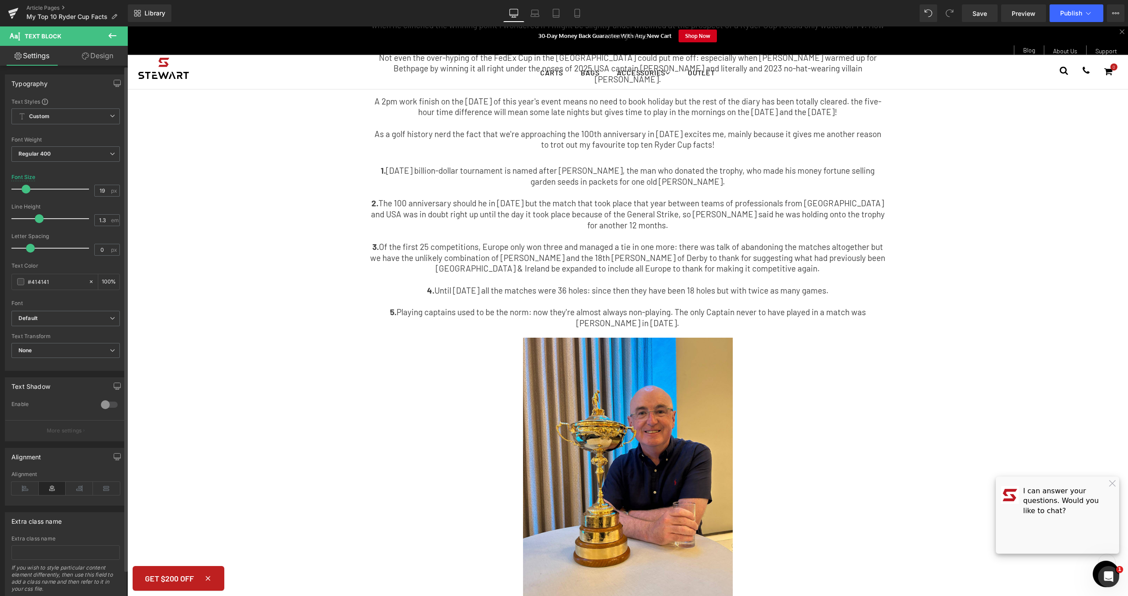
scroll to position [87, 0]
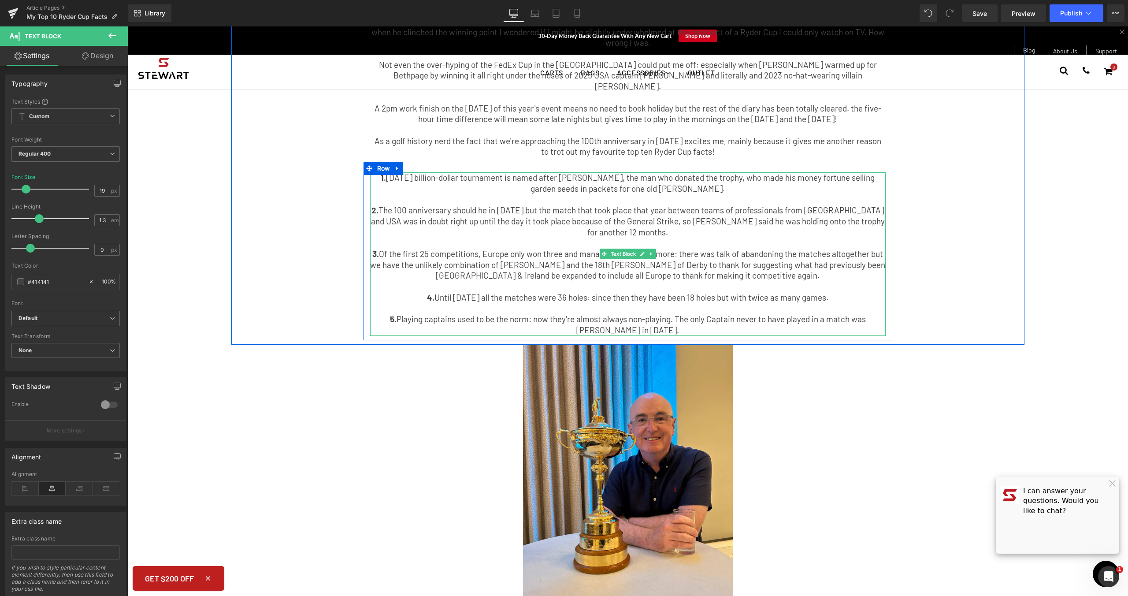
click at [454, 172] on p "1. [DATE] billion-dollar tournament is named after [PERSON_NAME], the man who d…" at bounding box center [628, 183] width 516 height 22
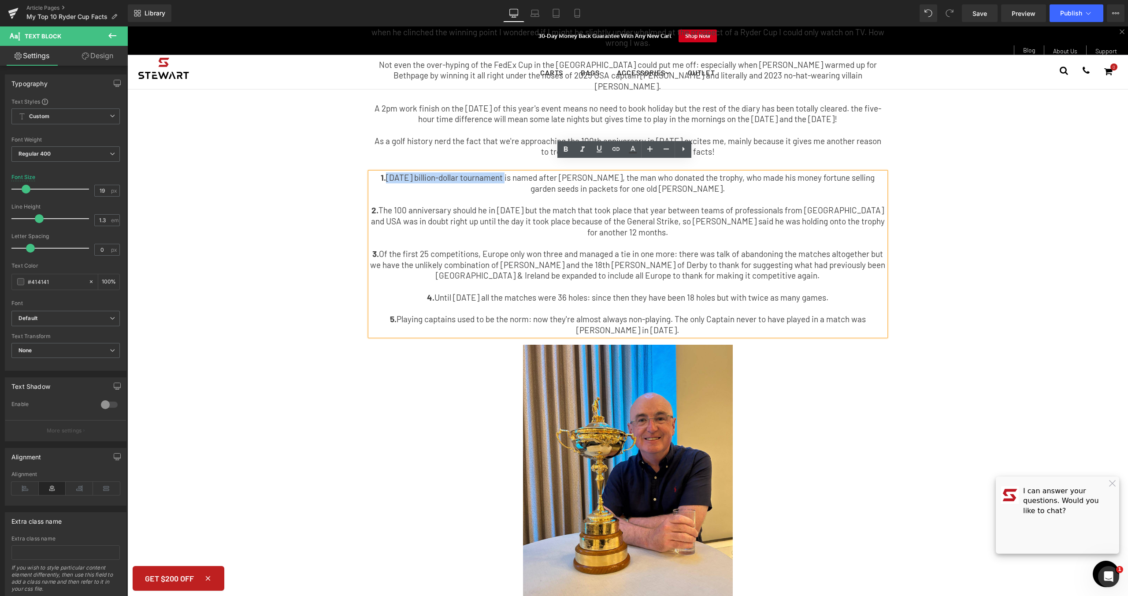
drag, startPoint x: 495, startPoint y: 167, endPoint x: 380, endPoint y: 167, distance: 115.5
click at [379, 172] on p "1. [DATE] billion-dollar tournament is named after [PERSON_NAME], the man who d…" at bounding box center [628, 183] width 516 height 22
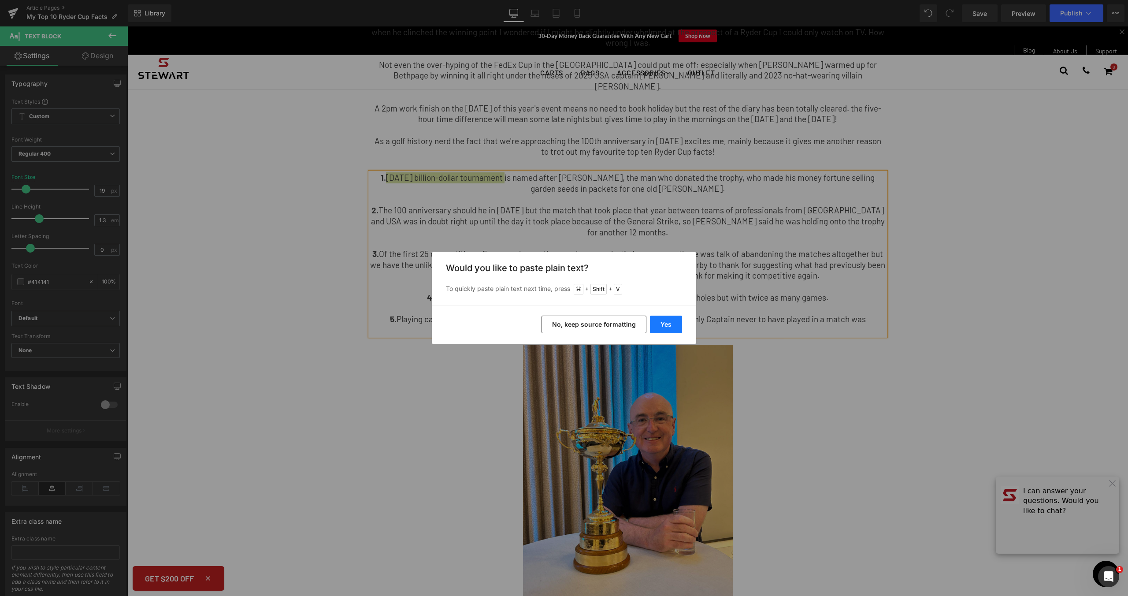
click at [673, 329] on button "Yes" at bounding box center [666, 325] width 32 height 18
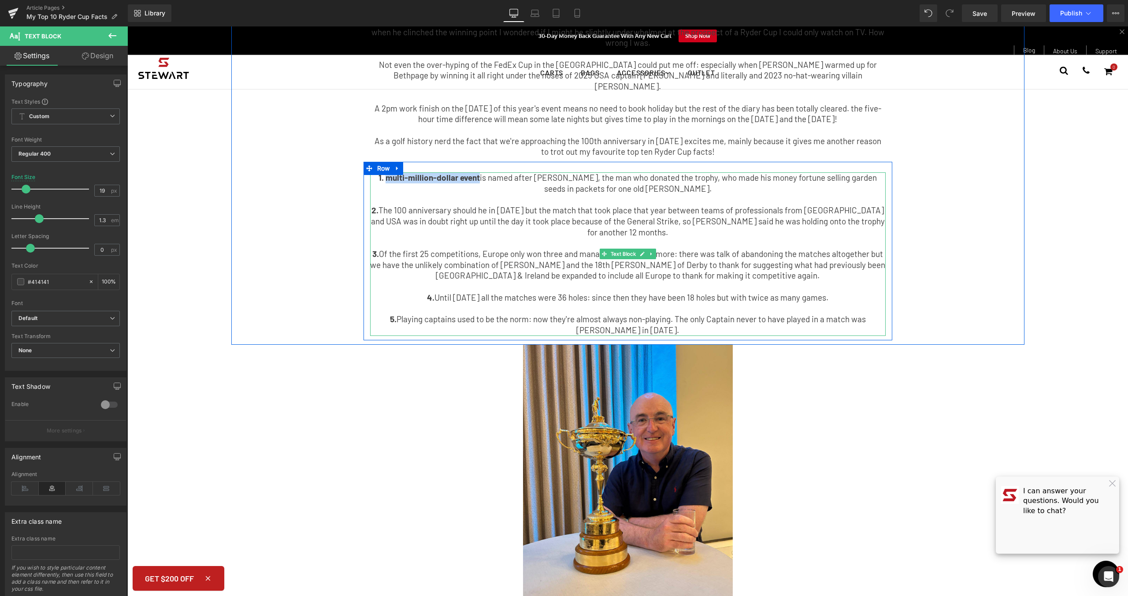
drag, startPoint x: 472, startPoint y: 166, endPoint x: 379, endPoint y: 171, distance: 92.3
click at [379, 172] on p "1. multi-million-dollar event is named after [PERSON_NAME], the man who donated…" at bounding box center [628, 183] width 516 height 22
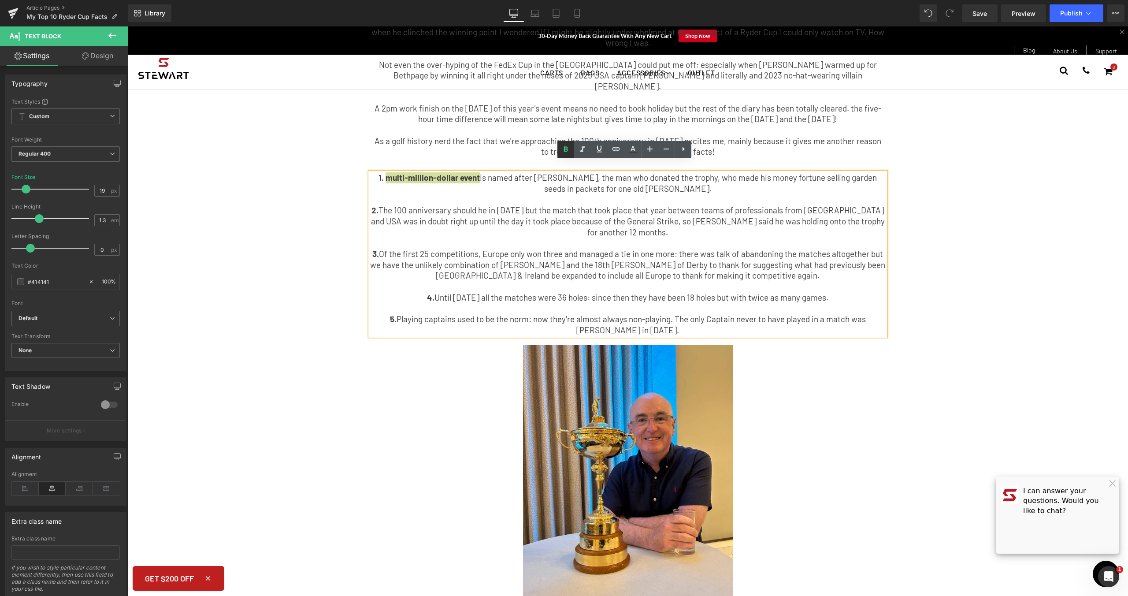
click at [565, 145] on icon at bounding box center [566, 149] width 11 height 11
click at [374, 172] on p "1. multi-million-dollar event is named after [PERSON_NAME], the man who donated…" at bounding box center [628, 183] width 516 height 22
drag, startPoint x: 404, startPoint y: 167, endPoint x: 377, endPoint y: 169, distance: 27.0
click at [380, 172] on strong "1. [DATE]" at bounding box center [396, 177] width 33 height 10
drag, startPoint x: 563, startPoint y: 147, endPoint x: 574, endPoint y: 154, distance: 13.3
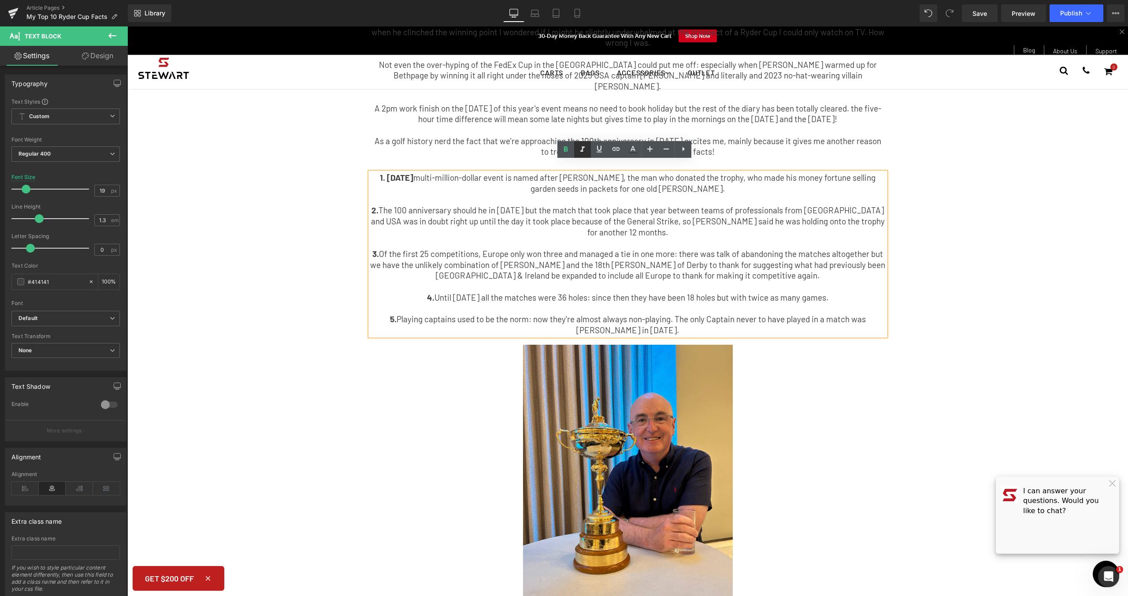
click at [563, 147] on icon at bounding box center [566, 149] width 11 height 11
click at [705, 221] on p "2. The 100 anniversary should he in [DATE] but the match that took place that y…" at bounding box center [628, 221] width 516 height 33
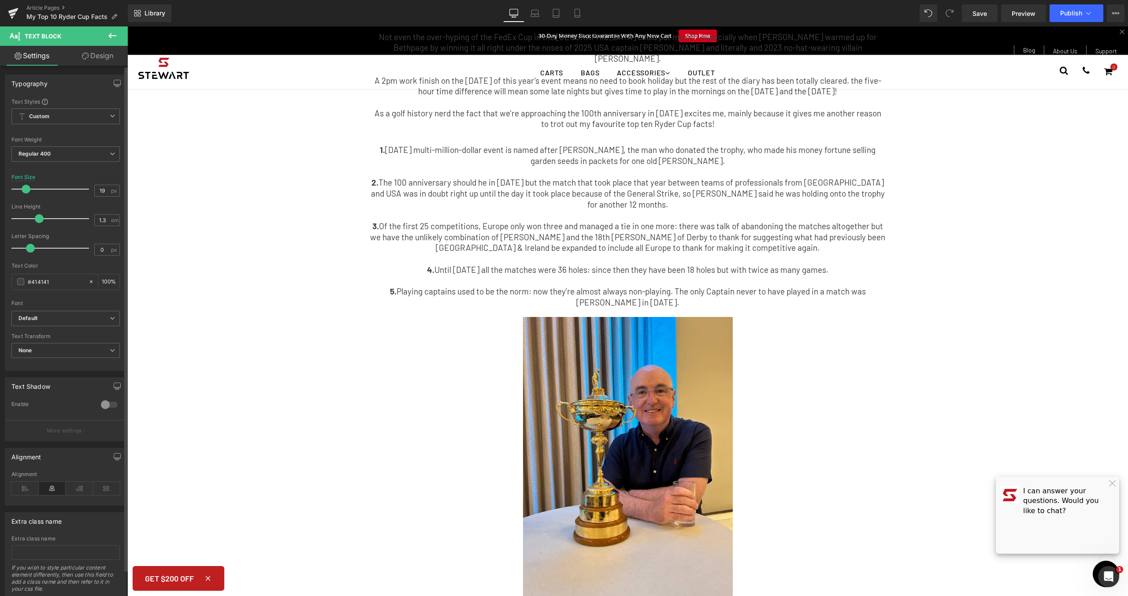
scroll to position [100, 0]
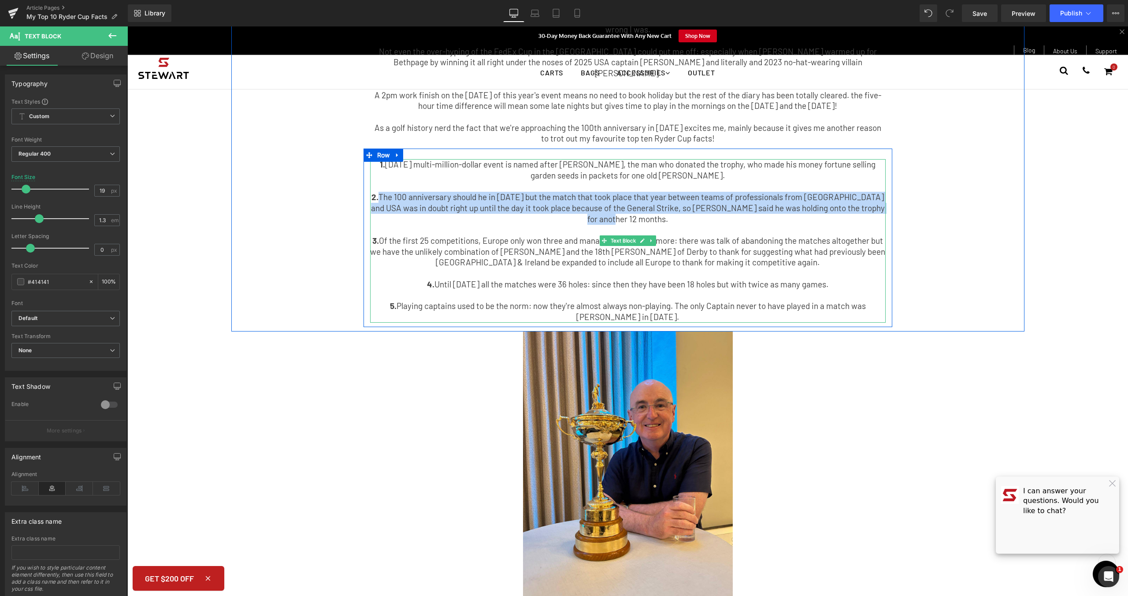
drag, startPoint x: 620, startPoint y: 205, endPoint x: 386, endPoint y: 186, distance: 235.2
click at [386, 192] on p "2. The 100 anniversary should he in [DATE] but the match that took place that y…" at bounding box center [628, 208] width 516 height 33
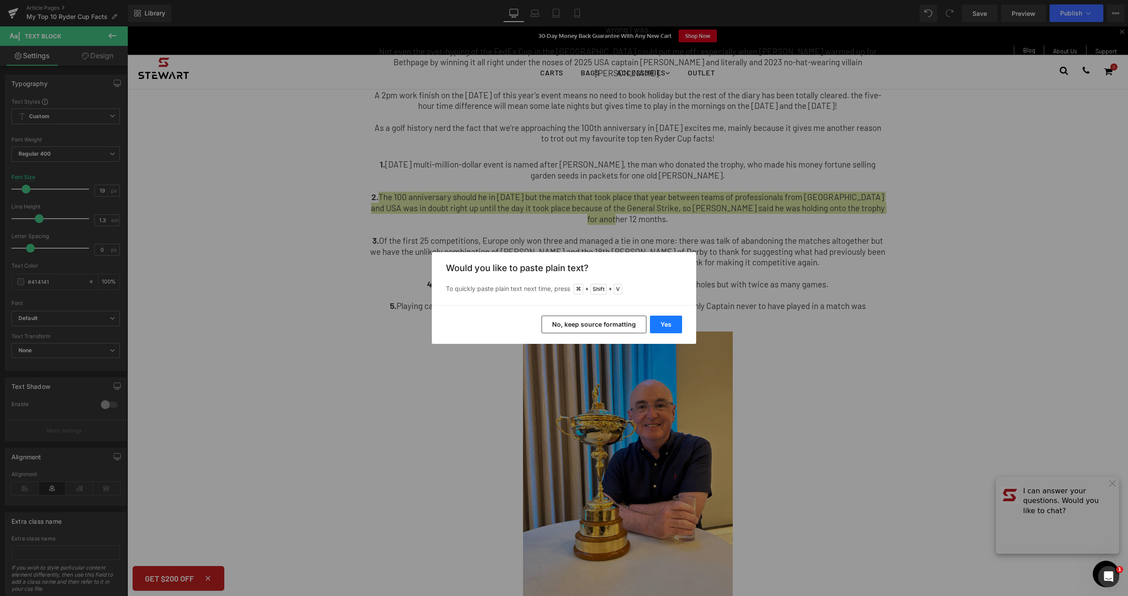
click at [677, 328] on button "Yes" at bounding box center [666, 325] width 32 height 18
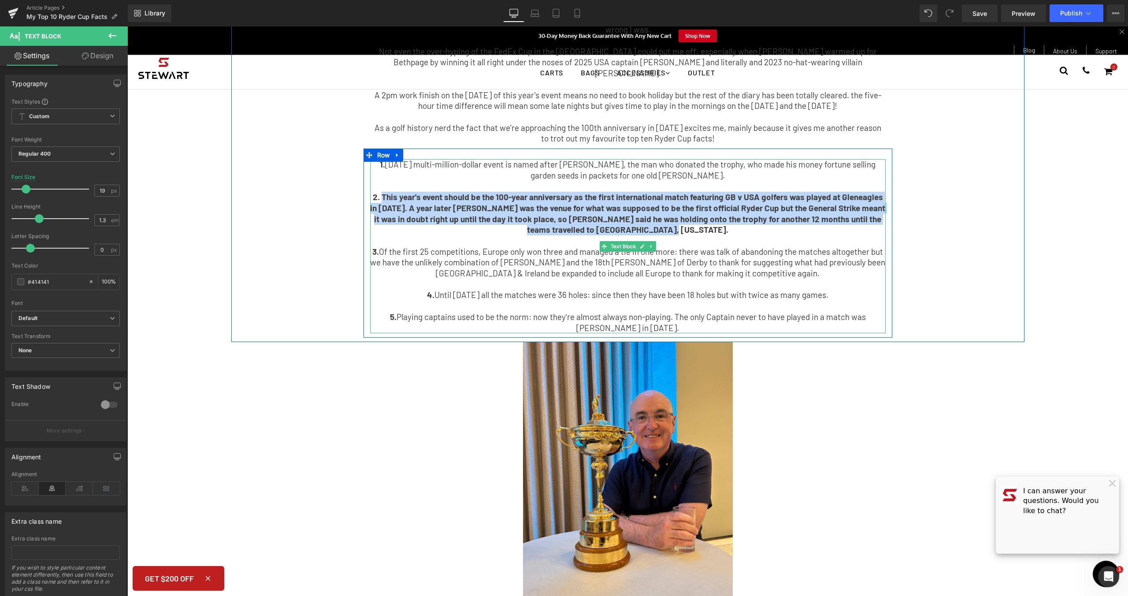
drag, startPoint x: 684, startPoint y: 218, endPoint x: 379, endPoint y: 188, distance: 305.5
click at [379, 192] on p "2. This year's event should be the 100-year anniversary as the first internatio…" at bounding box center [628, 214] width 516 height 44
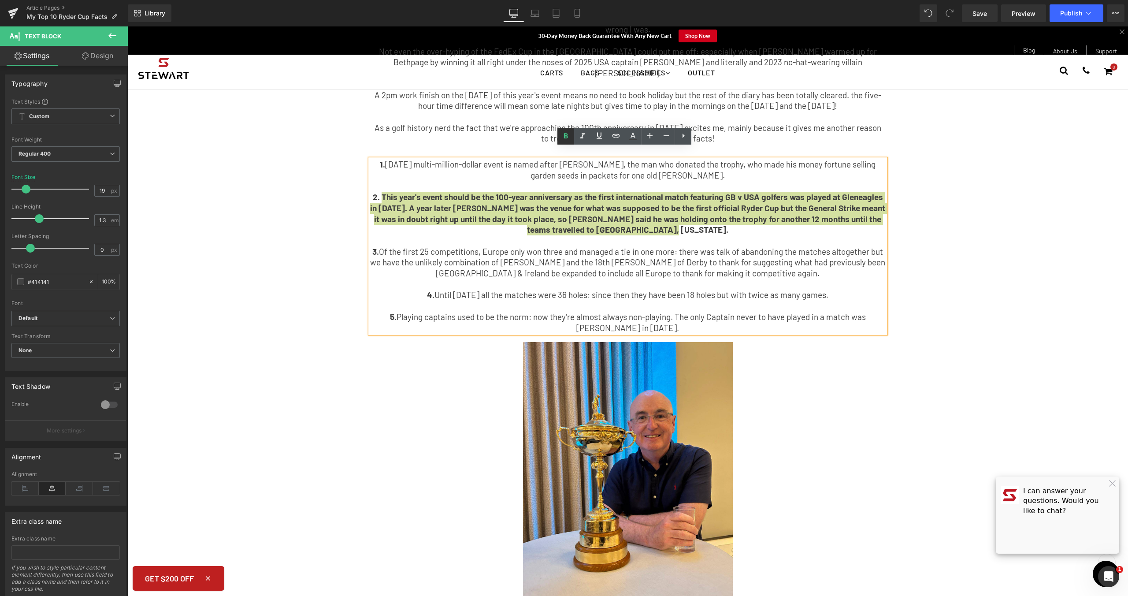
click at [569, 135] on icon at bounding box center [566, 136] width 11 height 11
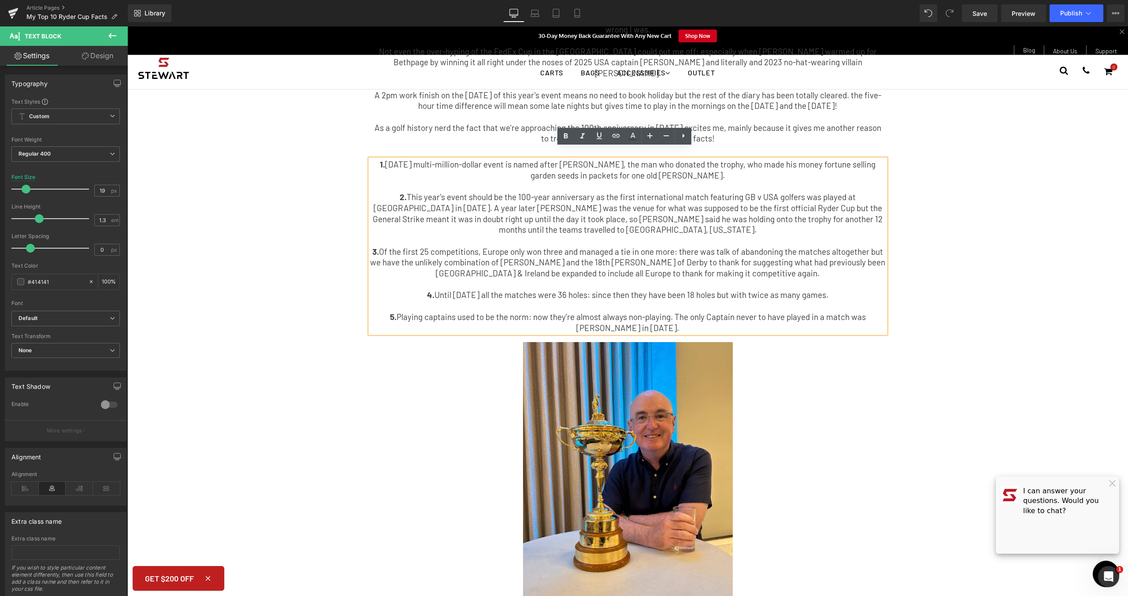
click at [765, 211] on p "2. This year's event should be the 100-year anniversary as the first internatio…" at bounding box center [628, 214] width 516 height 44
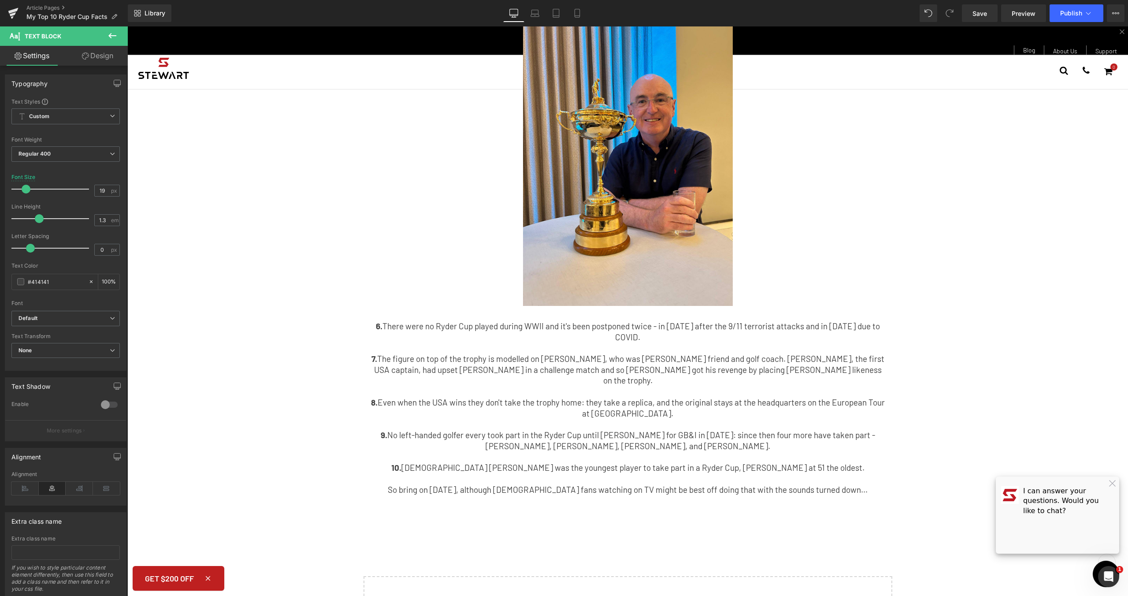
scroll to position [498, 0]
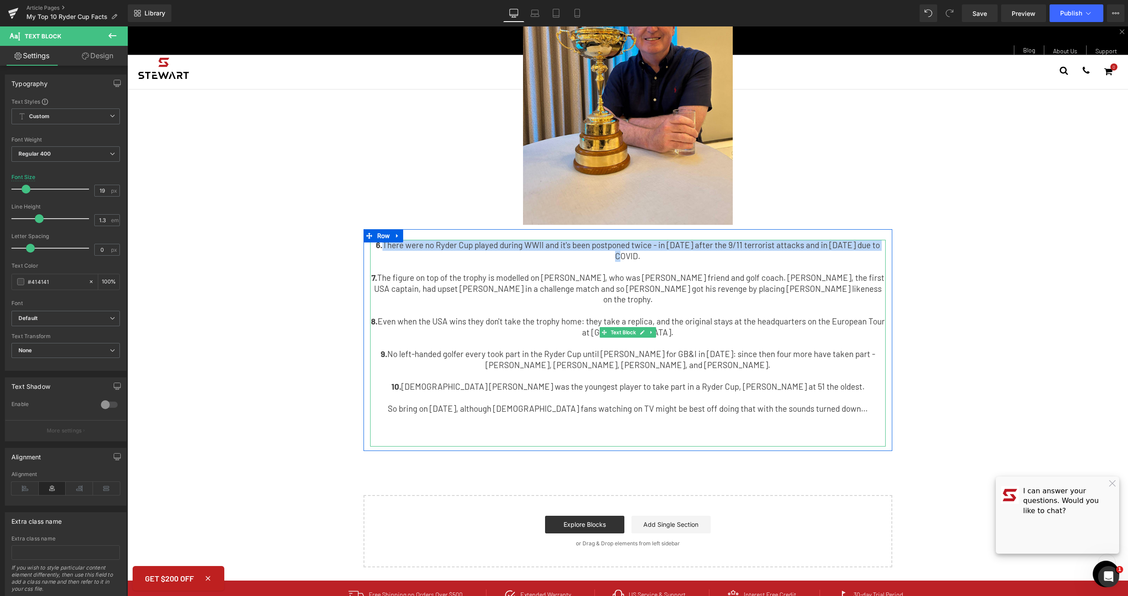
drag, startPoint x: 878, startPoint y: 234, endPoint x: 378, endPoint y: 234, distance: 500.2
click at [378, 240] on p "6. There were no Ryder Cup played during WWII and it's been postponed twice - i…" at bounding box center [628, 251] width 516 height 22
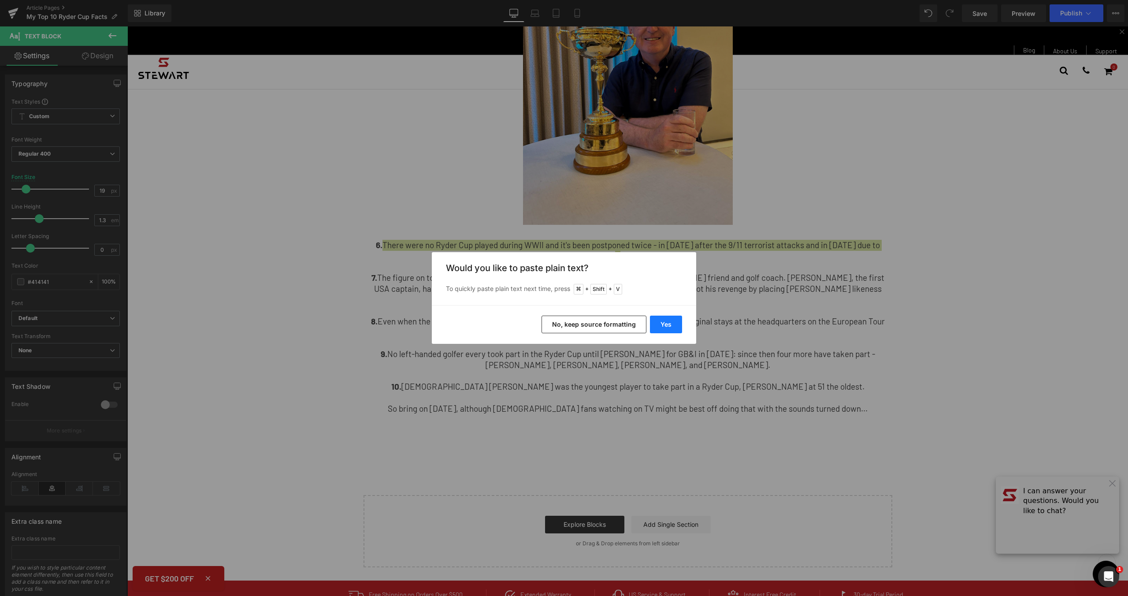
drag, startPoint x: 673, startPoint y: 316, endPoint x: 545, endPoint y: 290, distance: 130.4
click at [673, 316] on button "Yes" at bounding box center [666, 325] width 32 height 18
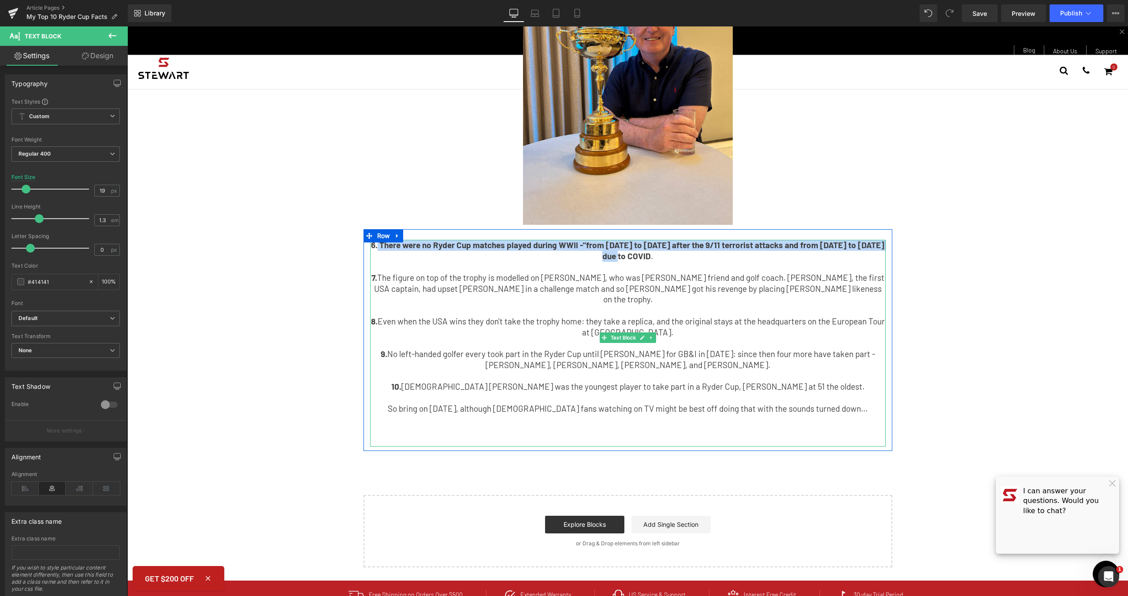
drag, startPoint x: 379, startPoint y: 234, endPoint x: 634, endPoint y: 244, distance: 255.4
click at [634, 244] on p "6. There were no Ryder Cup matches played during WWII -"from [DATE] to [DATE] a…" at bounding box center [628, 251] width 516 height 22
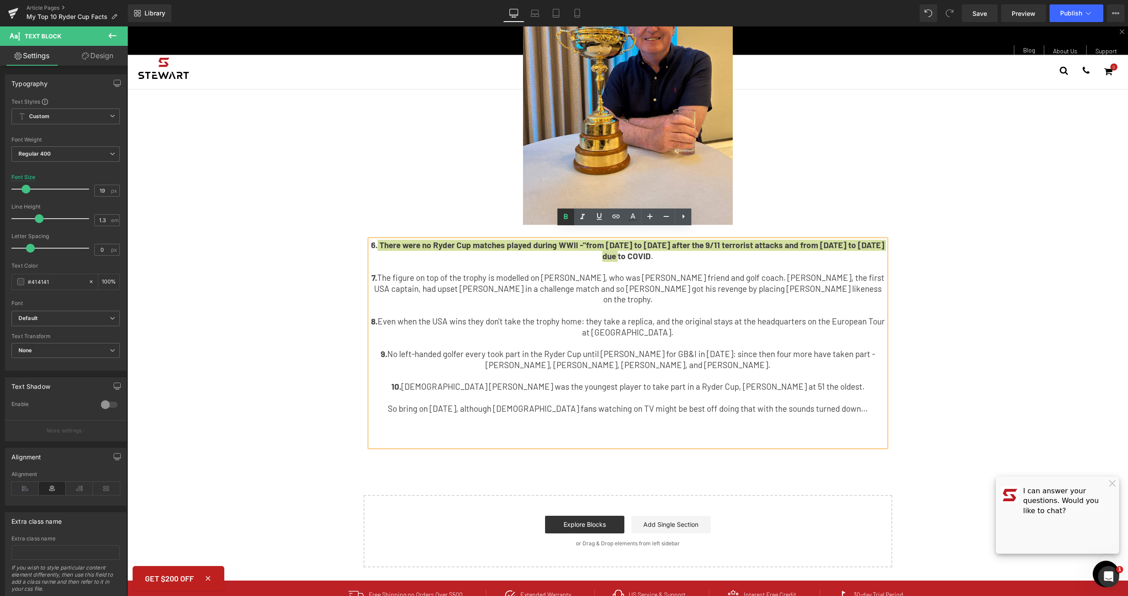
click at [569, 217] on icon at bounding box center [566, 217] width 11 height 11
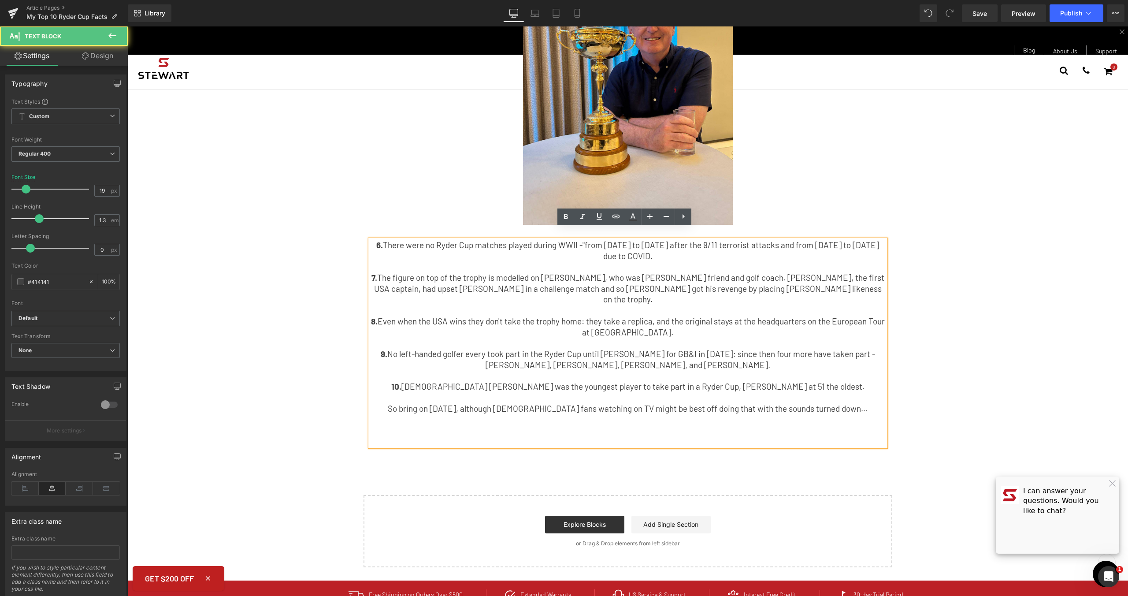
click at [740, 316] on p "8. Even when the USA wins they don't take the trophy home: they take a replica,…" at bounding box center [628, 327] width 516 height 22
click at [898, 285] on div "My Top 10 Ryder Cup Facts Text Block Having been fortunate enough to hold the R…" at bounding box center [627, 57] width 1001 height 1019
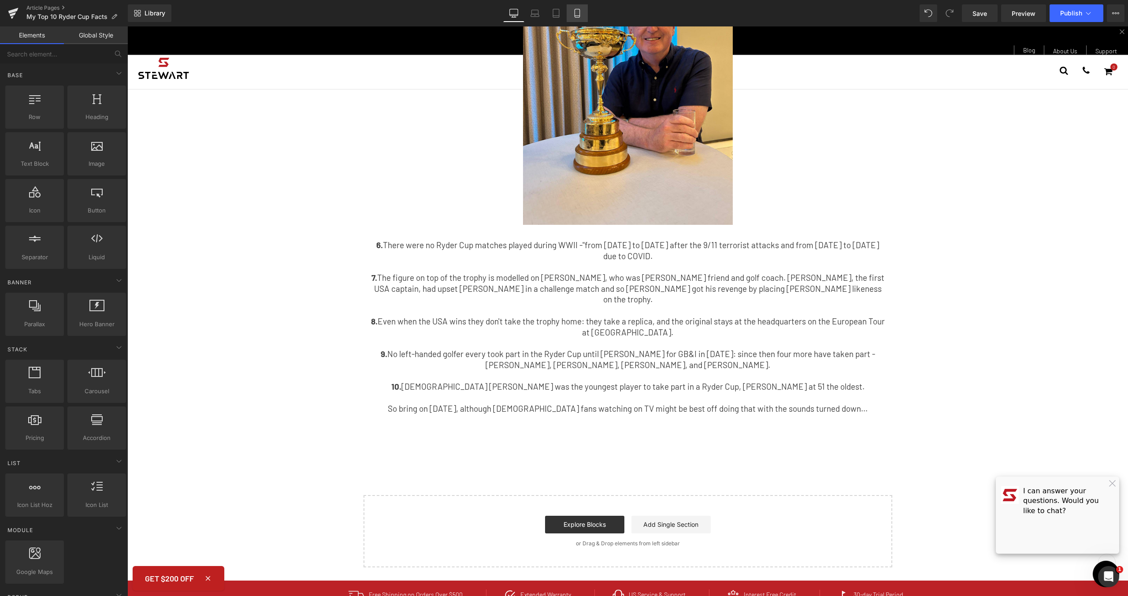
click at [573, 13] on icon at bounding box center [577, 13] width 9 height 9
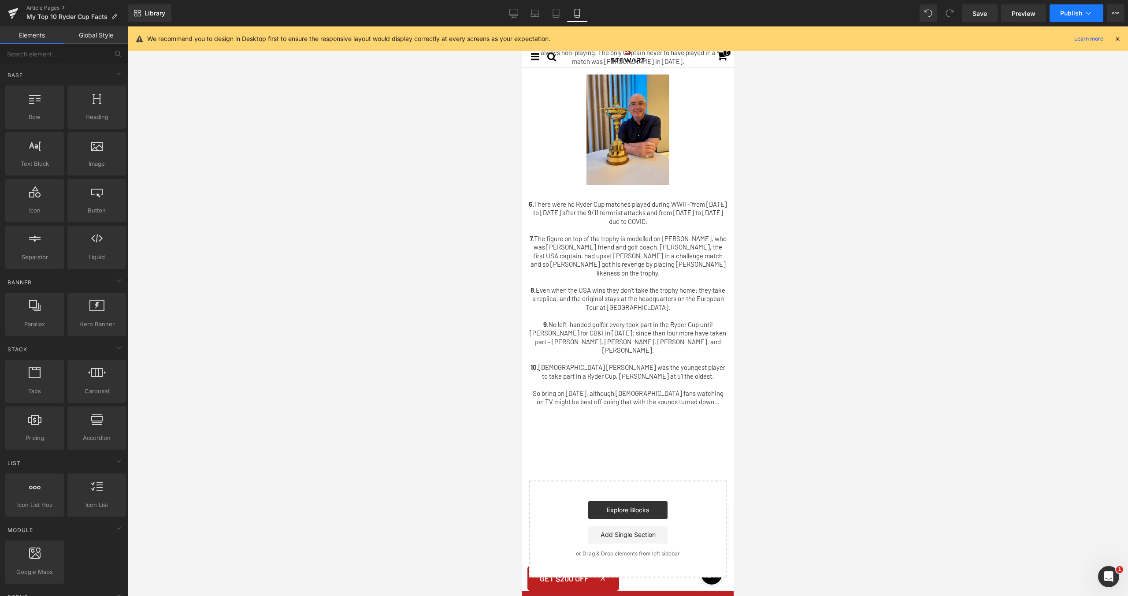
click at [1062, 15] on span "Publish" at bounding box center [1071, 13] width 22 height 7
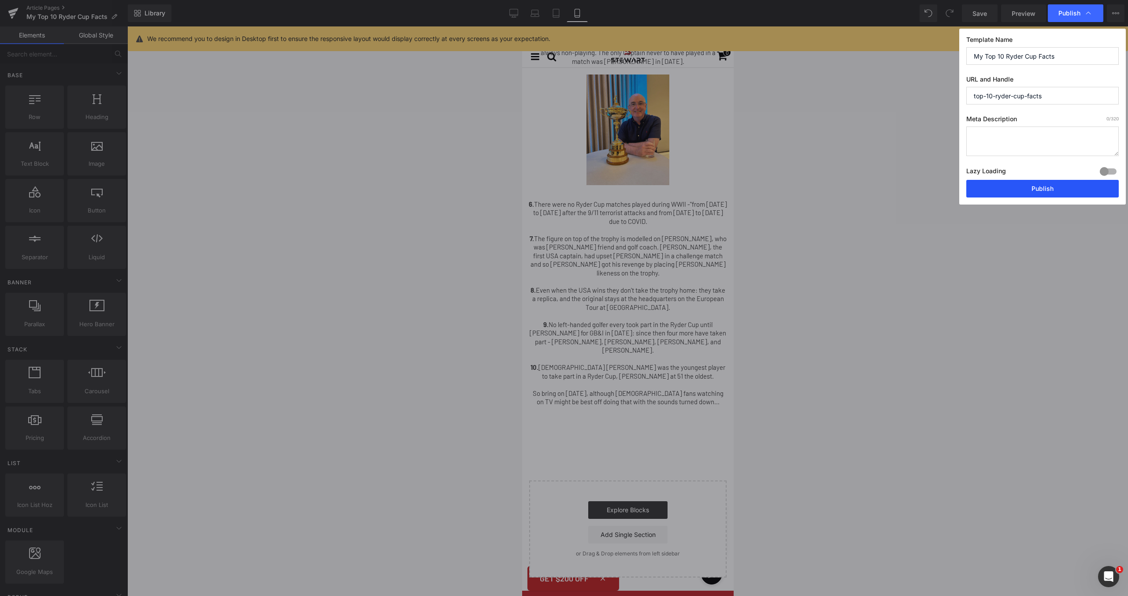
click at [1057, 183] on button "Publish" at bounding box center [1043, 189] width 152 height 18
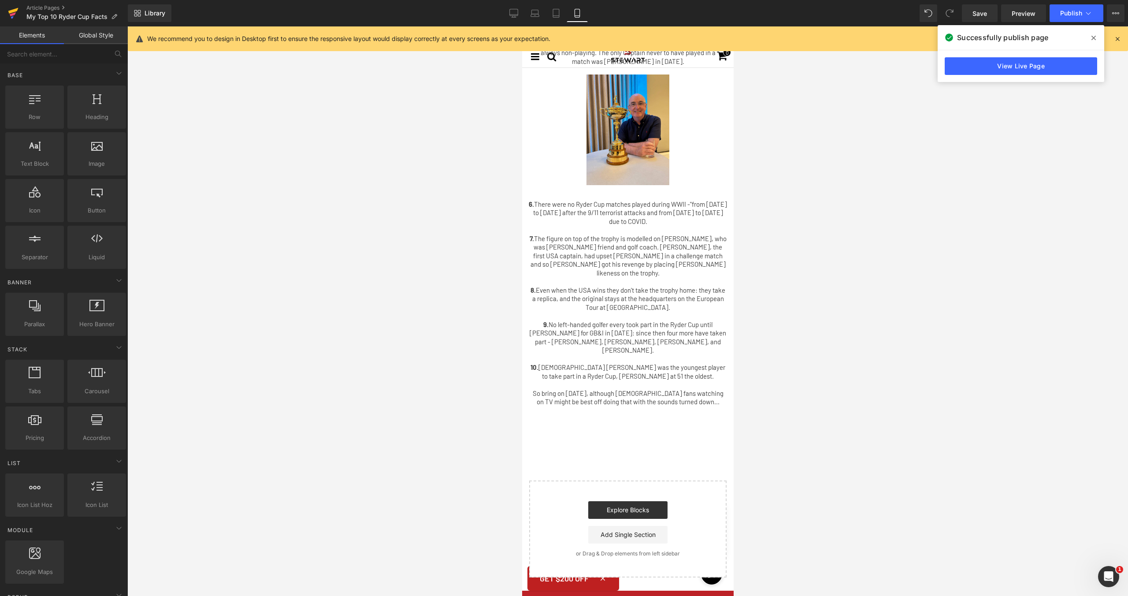
click at [13, 14] on icon at bounding box center [13, 14] width 6 height 4
